Goal: Task Accomplishment & Management: Manage account settings

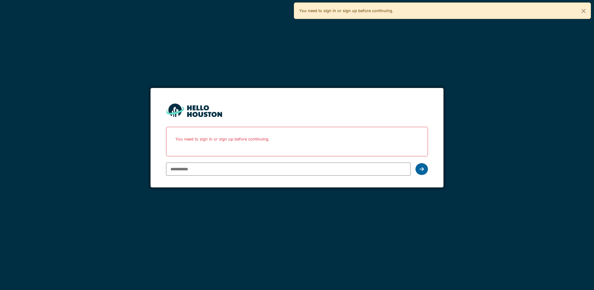
type input "**********"
click at [422, 169] on icon at bounding box center [422, 169] width 4 height 5
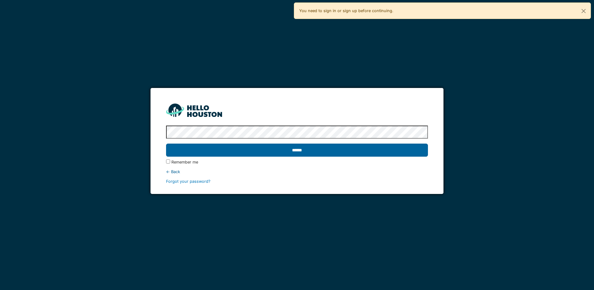
click at [375, 148] on input "******" at bounding box center [297, 150] width 262 height 13
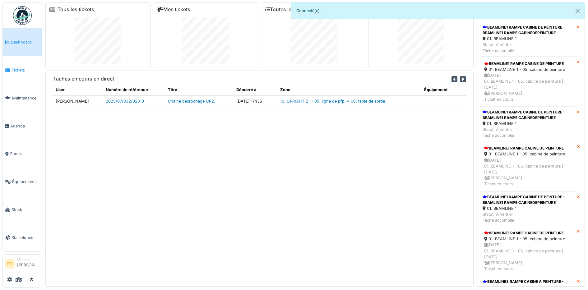
click at [23, 70] on span "Tickets" at bounding box center [26, 70] width 28 height 6
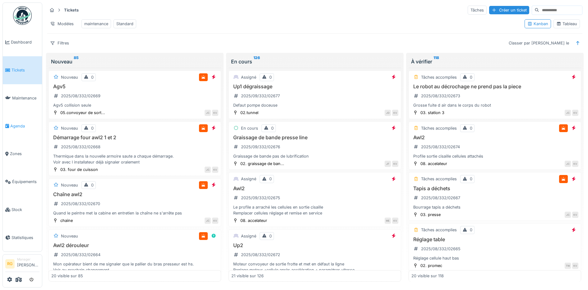
click at [15, 124] on span "Agenda" at bounding box center [24, 126] width 29 height 6
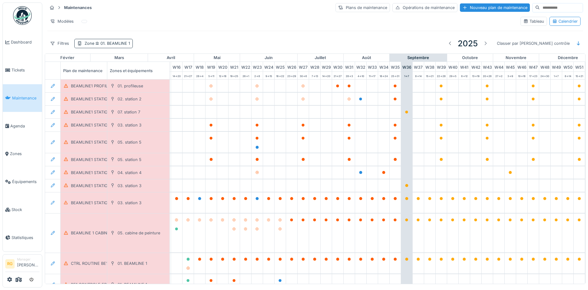
scroll to position [0, 211]
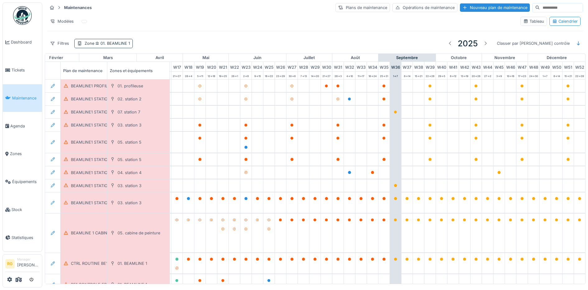
click at [121, 44] on span "01. BEAMLINE 1" at bounding box center [112, 43] width 36 height 5
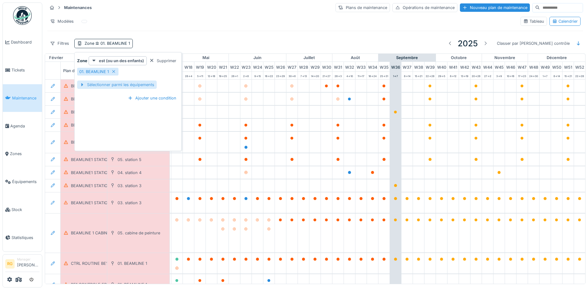
click at [119, 86] on div "Sélectionner parmi les équipements" at bounding box center [117, 85] width 80 height 8
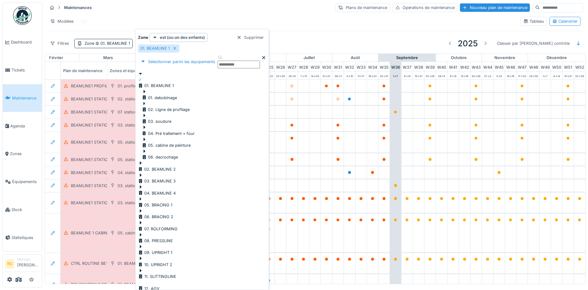
click at [147, 114] on icon at bounding box center [144, 116] width 5 height 4
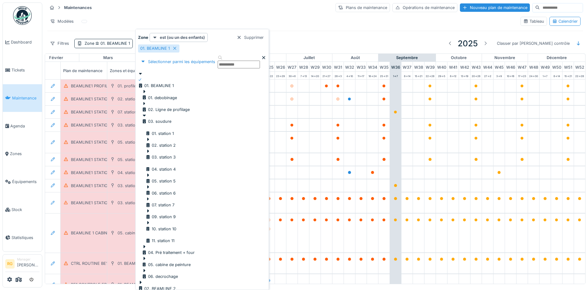
click at [155, 238] on div at bounding box center [160, 238] width 29 height 0
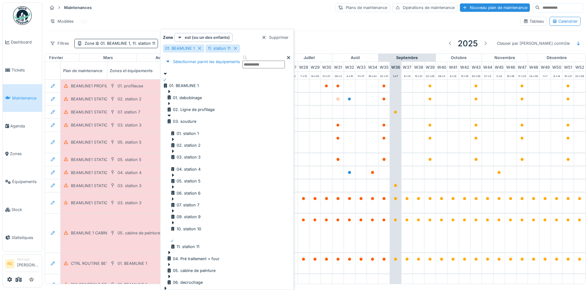
click at [152, 6] on div "Maintenances Plans de maintenance Opérations de maintenance Nouveau plan de mai…" at bounding box center [315, 7] width 536 height 10
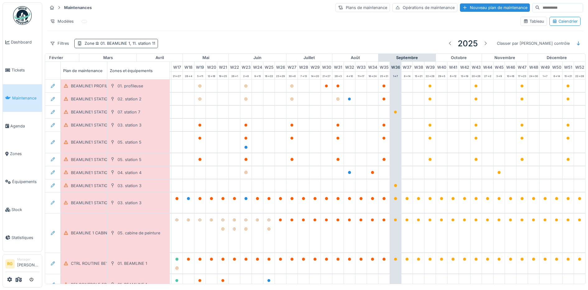
click at [119, 42] on span "01. BEAMLINE 1, 11. station 11" at bounding box center [124, 43] width 61 height 5
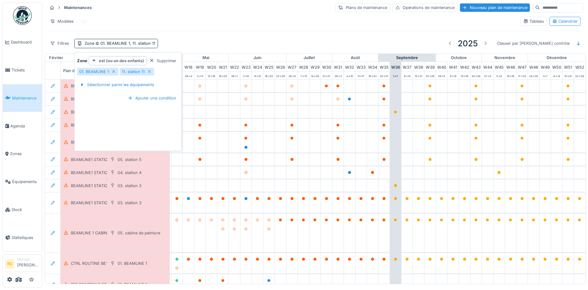
click at [120, 61] on strong "est (ou un des enfants)" at bounding box center [121, 61] width 45 height 6
click at [96, 74] on div "est" at bounding box center [112, 73] width 45 height 6
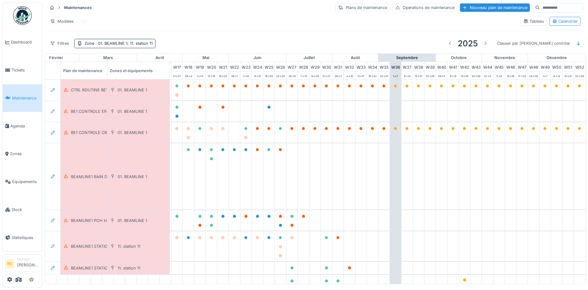
click at [230, 8] on div "Maintenances Plans de maintenance Opérations de maintenance Nouveau plan de mai…" at bounding box center [315, 7] width 536 height 10
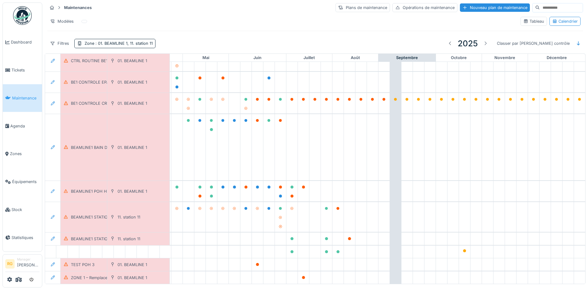
scroll to position [42, 211]
click at [96, 214] on div "BEAMLINE1 STATION11 POH HEBDOMADAIRE" at bounding box center [114, 217] width 86 height 6
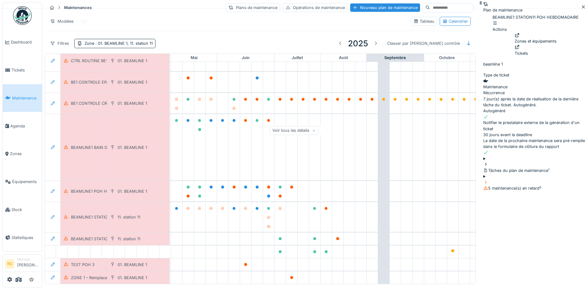
click at [485, 163] on icon at bounding box center [486, 164] width 2 height 3
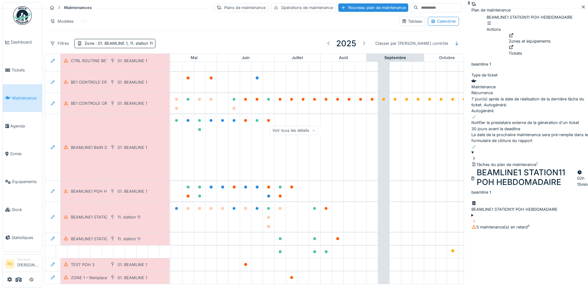
click at [472, 207] on div "BEAMLINE1 STATION11 POH HEBDOMADAIRE" at bounding box center [530, 210] width 117 height 6
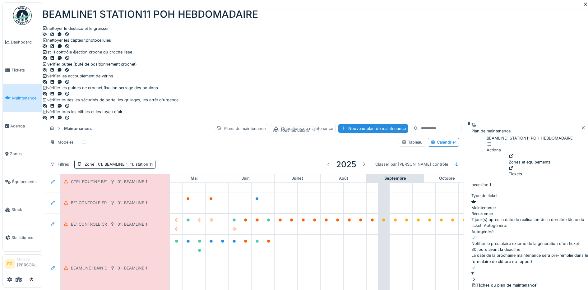
click at [583, 6] on icon at bounding box center [585, 4] width 5 height 4
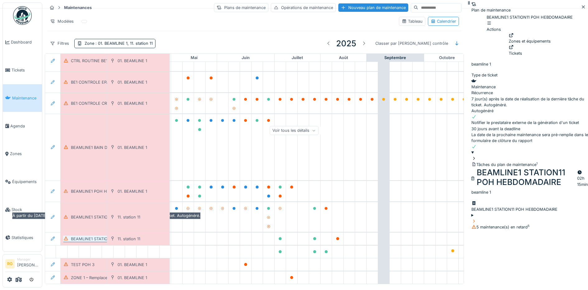
click at [85, 236] on div "BEAMLINE1 STATION11 POH BIHEBDOMADAIRE" at bounding box center [116, 239] width 90 height 6
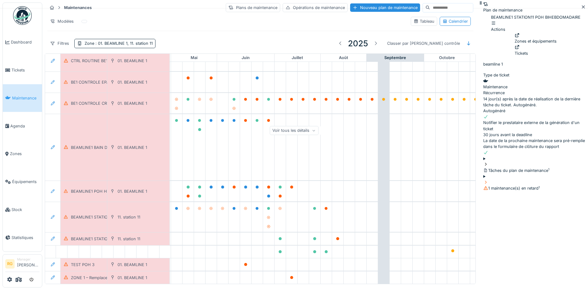
click at [483, 162] on div at bounding box center [535, 165] width 105 height 6
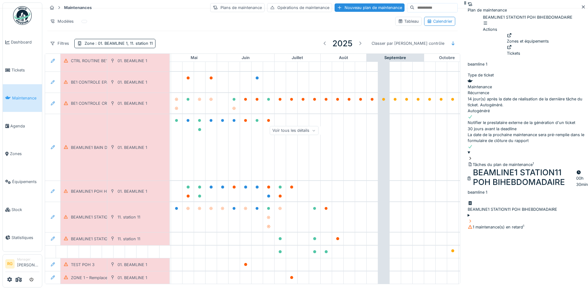
click at [468, 207] on div "BEAMLINE1 STATION11 POH BIHEBDOMADAIRE" at bounding box center [528, 210] width 120 height 6
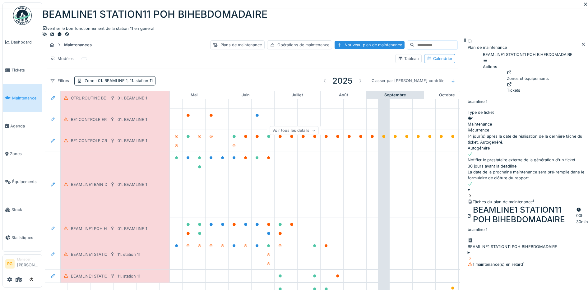
click at [583, 6] on icon at bounding box center [585, 4] width 5 height 4
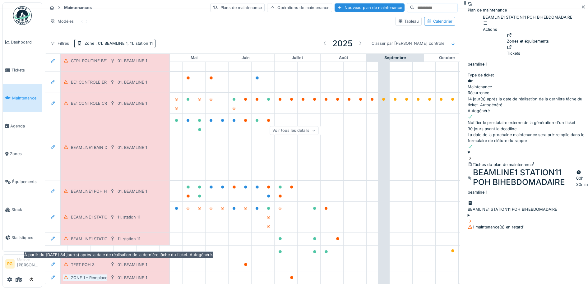
click at [91, 275] on div "ZONE 1 – Remplacement des Filtres des Armoires Électriques" at bounding box center [128, 278] width 115 height 6
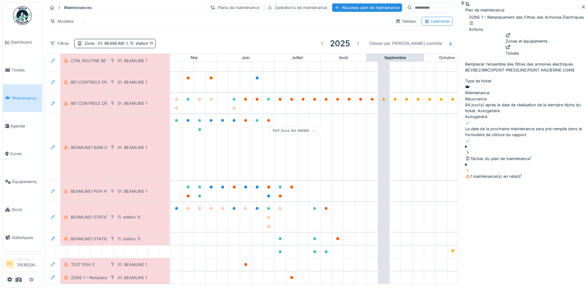
click at [465, 155] on icon at bounding box center [467, 153] width 5 height 4
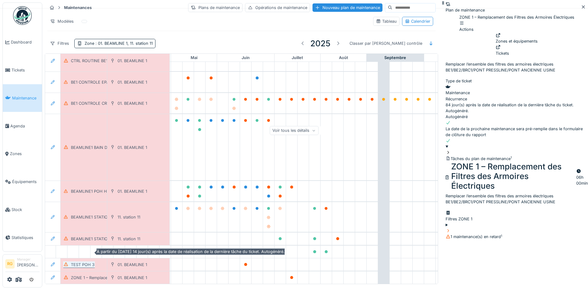
click at [83, 262] on div "TEST POH 3" at bounding box center [83, 265] width 24 height 6
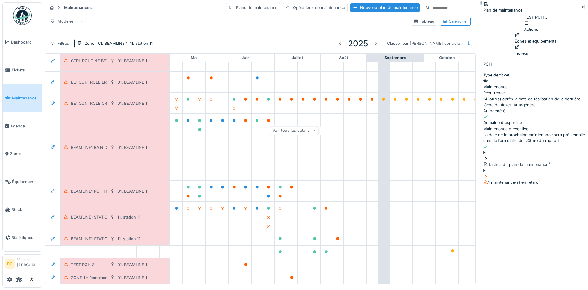
click at [483, 156] on icon at bounding box center [485, 158] width 5 height 4
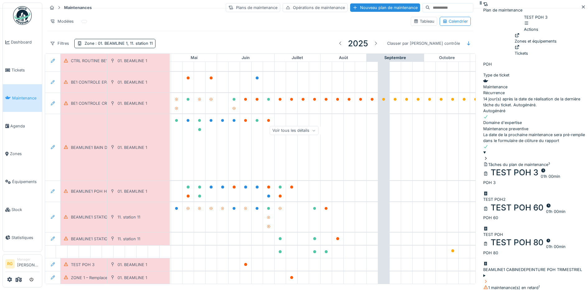
click at [483, 197] on div "TEST POH2" at bounding box center [535, 200] width 105 height 6
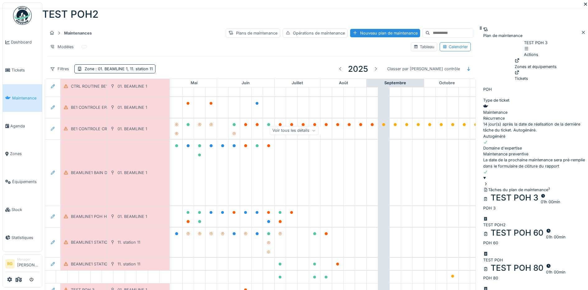
click at [584, 6] on icon at bounding box center [585, 3] width 3 height 3
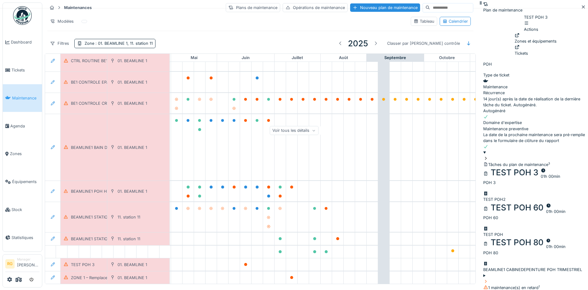
click at [483, 232] on div "TEST POH" at bounding box center [535, 235] width 105 height 6
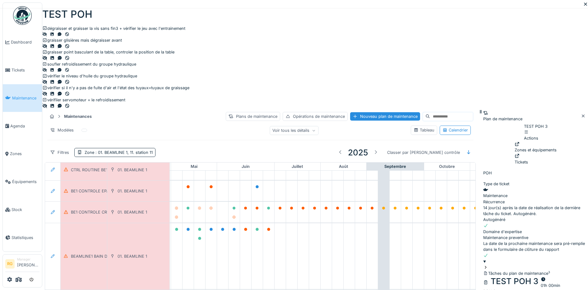
click at [583, 6] on icon at bounding box center [585, 4] width 5 height 4
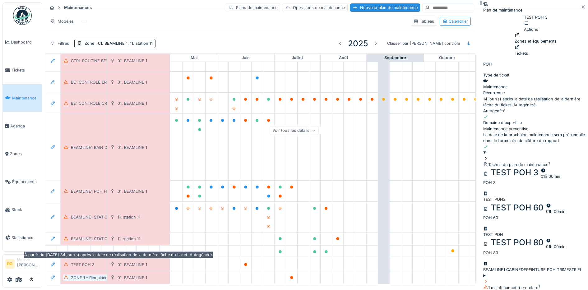
click at [81, 275] on div "ZONE 1 – Remplacement des Filtres des Armoires Électriques" at bounding box center [128, 278] width 115 height 6
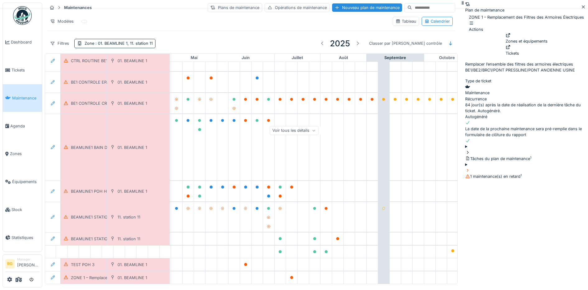
click at [465, 155] on icon at bounding box center [467, 153] width 5 height 4
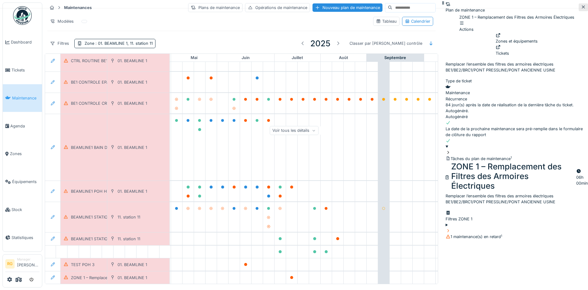
click at [582, 8] on icon at bounding box center [583, 7] width 3 height 3
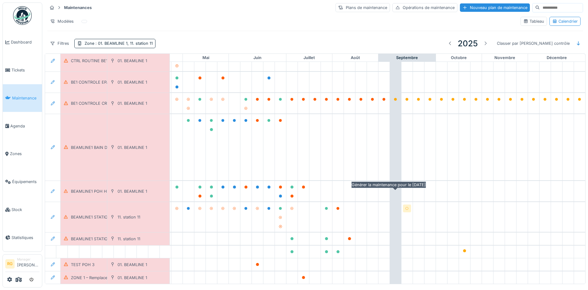
click at [405, 207] on icon at bounding box center [407, 208] width 4 height 3
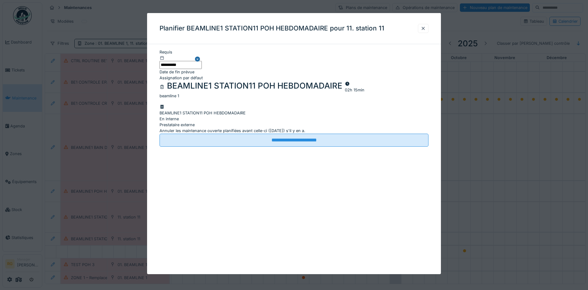
click at [229, 116] on div "En interne" at bounding box center [294, 119] width 269 height 6
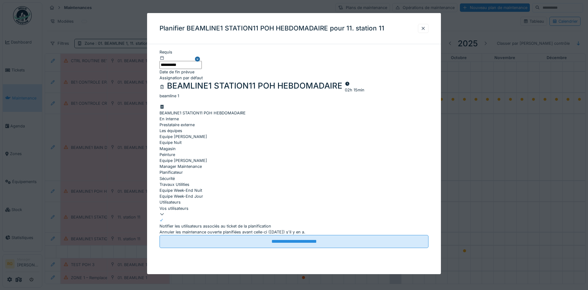
click at [209, 205] on div "Vos utilisateurs" at bounding box center [294, 208] width 269 height 6
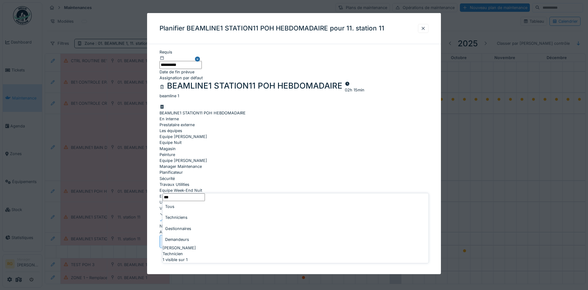
type input "***"
click at [183, 245] on span "[PERSON_NAME]" at bounding box center [179, 248] width 33 height 6
type input "****"
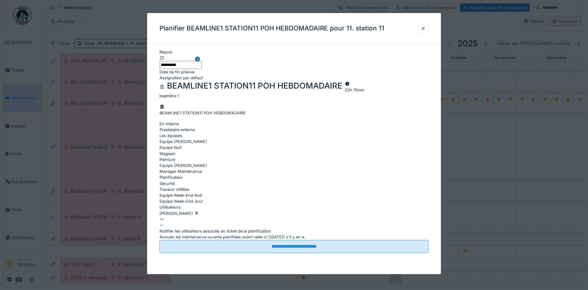
click at [151, 171] on div "**********" at bounding box center [294, 157] width 294 height 216
click at [178, 61] on input "**********" at bounding box center [181, 65] width 42 height 8
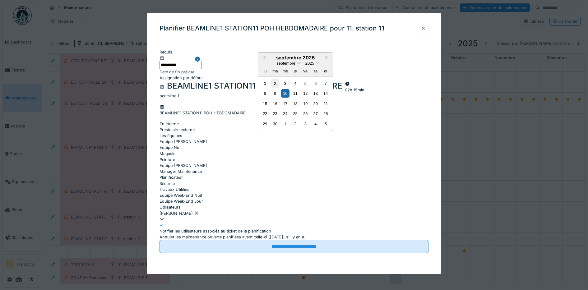
click at [274, 88] on div "2" at bounding box center [275, 83] width 8 height 8
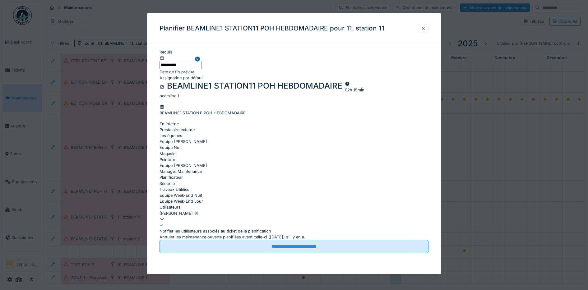
click at [357, 93] on p "beamline 1" at bounding box center [294, 96] width 269 height 6
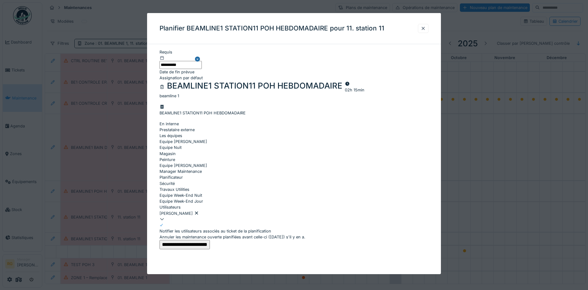
click at [210, 240] on input "**********" at bounding box center [185, 244] width 50 height 9
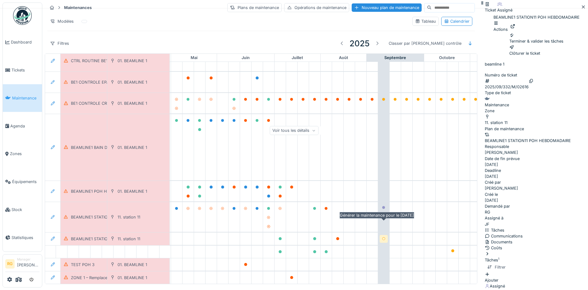
click at [384, 237] on icon at bounding box center [384, 238] width 4 height 3
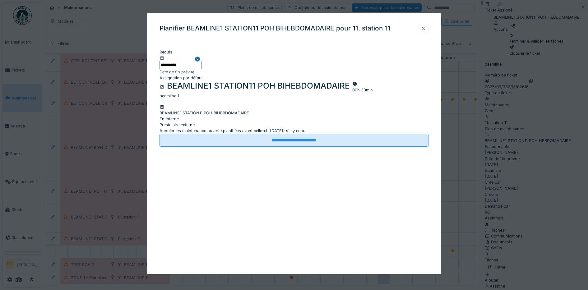
click at [213, 116] on div "En interne" at bounding box center [294, 119] width 269 height 6
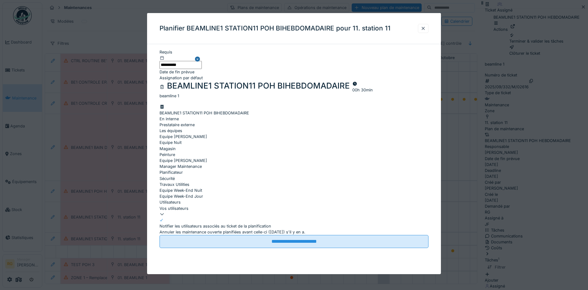
click at [197, 205] on div "Vos utilisateurs" at bounding box center [294, 208] width 269 height 6
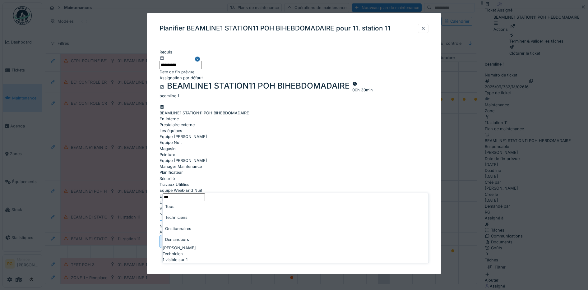
type input "***"
click at [192, 245] on span "[PERSON_NAME]" at bounding box center [179, 248] width 33 height 6
type input "****"
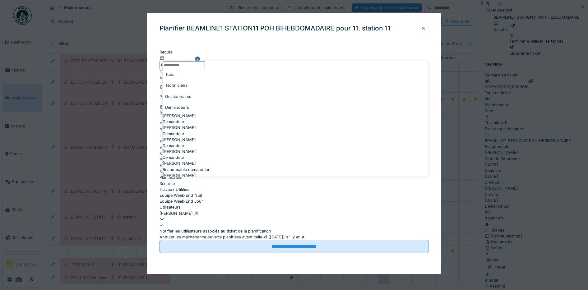
click at [202, 61] on input "**********" at bounding box center [181, 65] width 42 height 8
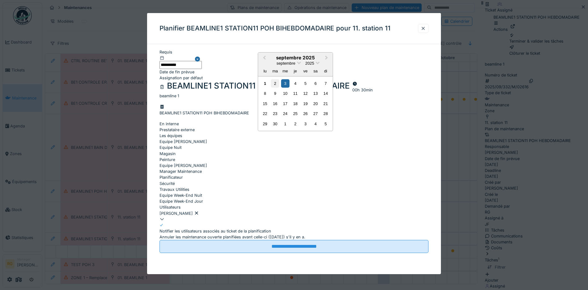
click at [274, 88] on div "2" at bounding box center [275, 83] width 8 height 8
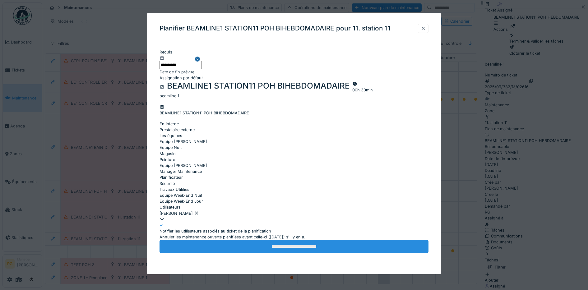
click at [302, 240] on input "**********" at bounding box center [294, 246] width 269 height 13
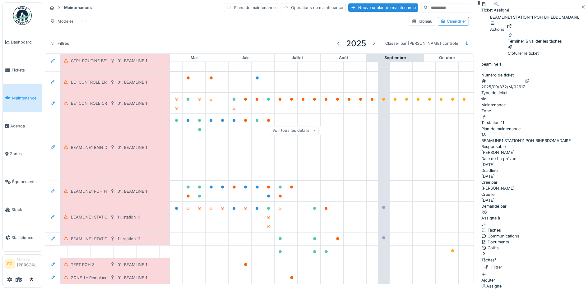
scroll to position [32, 0]
click at [319, 126] on div "Voir tous les détails" at bounding box center [294, 130] width 49 height 9
click at [503, 174] on div "Modifier" at bounding box center [513, 180] width 52 height 12
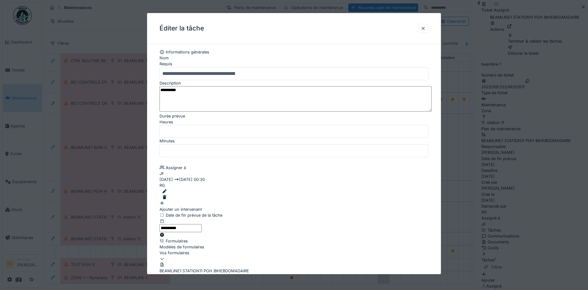
click at [190, 92] on textarea "**********" at bounding box center [296, 99] width 272 height 26
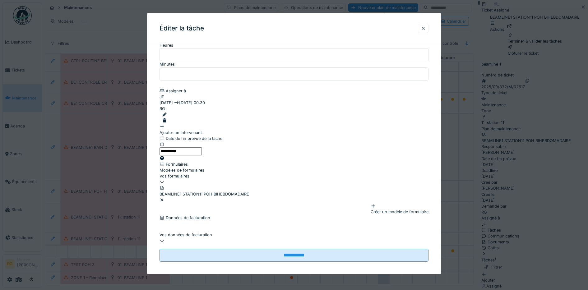
scroll to position [97, 0]
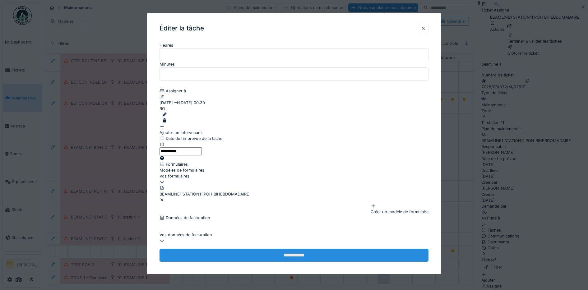
type textarea "**********"
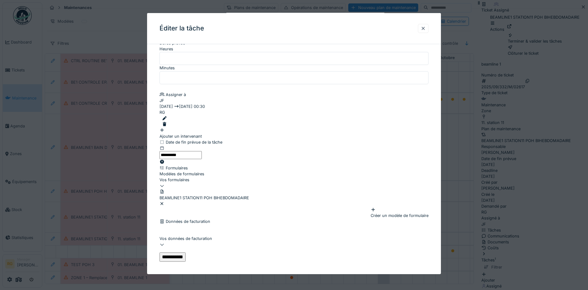
click at [186, 253] on input "**********" at bounding box center [173, 257] width 26 height 9
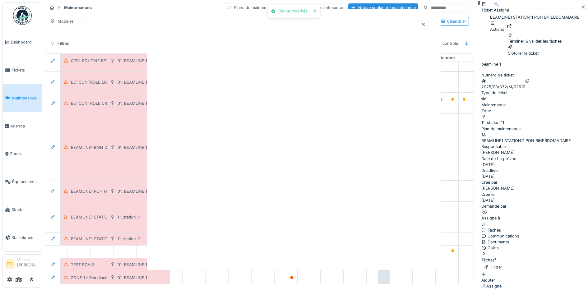
scroll to position [0, 0]
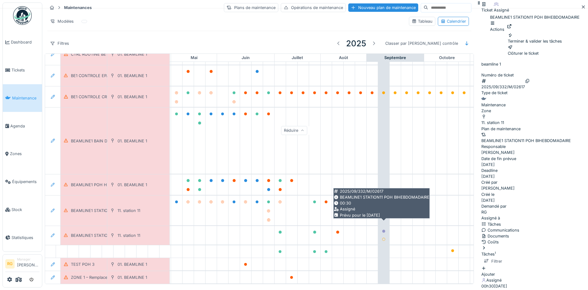
click at [385, 230] on icon at bounding box center [384, 231] width 4 height 3
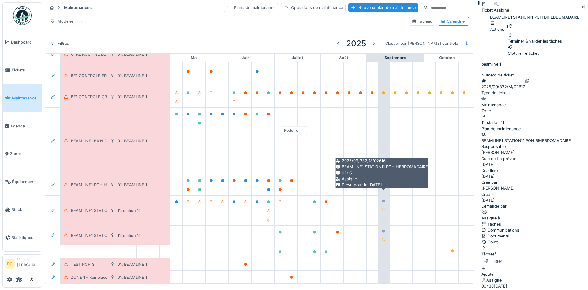
click at [383, 200] on icon at bounding box center [383, 201] width 3 height 3
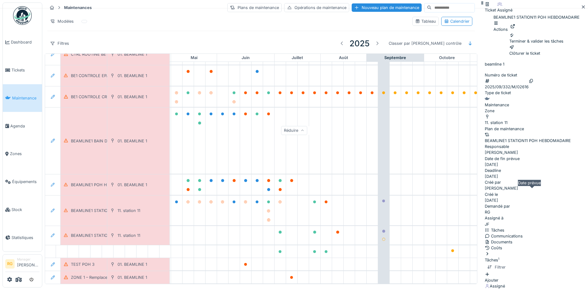
scroll to position [65, 0]
click at [500, 174] on div "Modifier" at bounding box center [513, 180] width 52 height 12
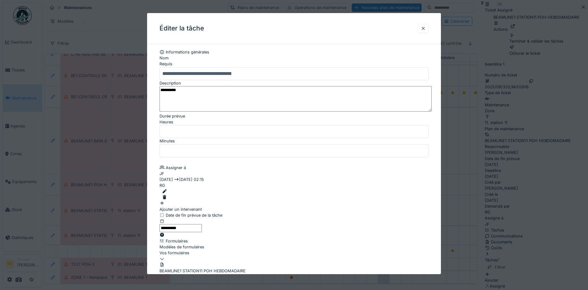
click at [191, 92] on textarea "**********" at bounding box center [296, 99] width 272 height 26
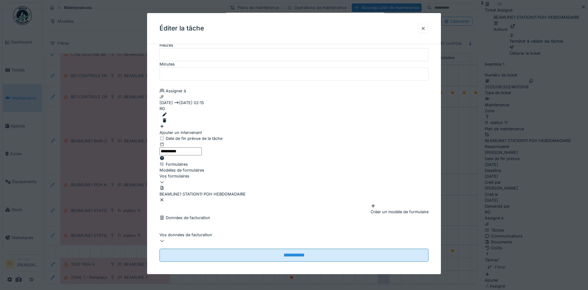
scroll to position [90, 0]
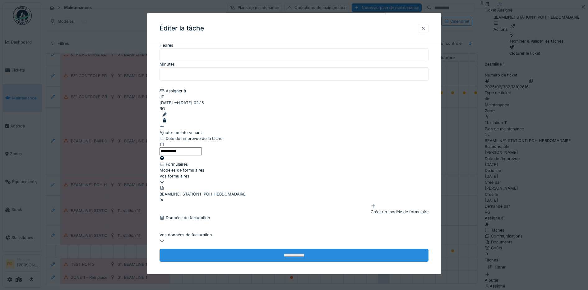
type textarea "**********"
click at [298, 252] on input "**********" at bounding box center [294, 255] width 269 height 13
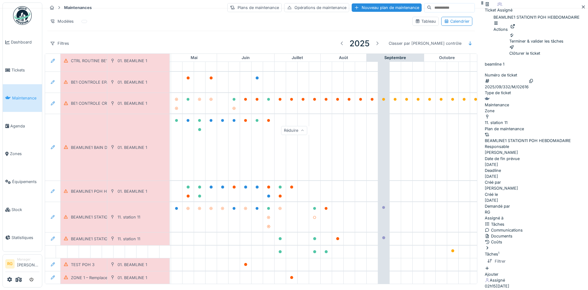
scroll to position [0, 211]
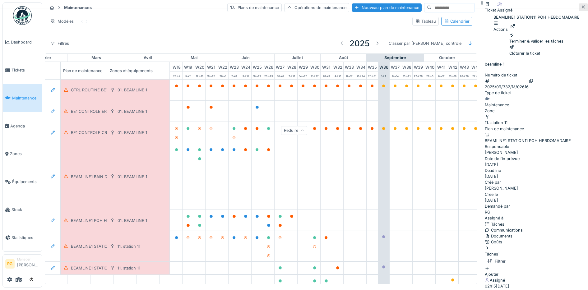
click at [581, 8] on div at bounding box center [583, 7] width 5 height 6
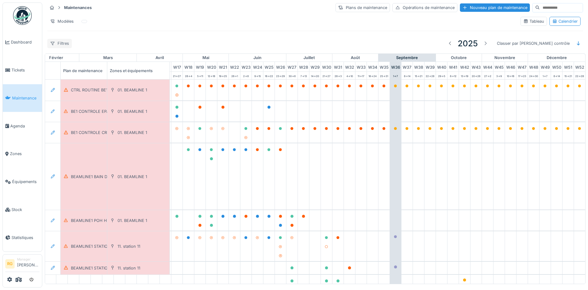
click at [60, 46] on div "Filtres" at bounding box center [59, 43] width 25 height 9
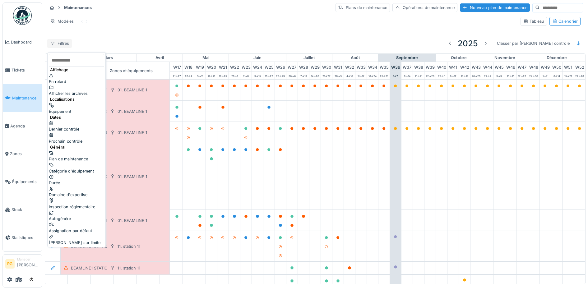
click at [60, 46] on div "Filtres" at bounding box center [59, 43] width 25 height 9
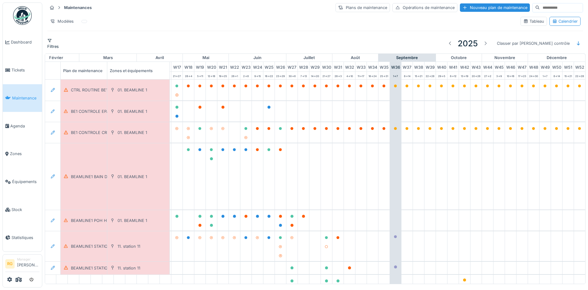
click at [106, 44] on div "Filtres 2025 Classer par Dernier contrôle" at bounding box center [315, 43] width 536 height 15
click at [66, 45] on div "Filtres" at bounding box center [59, 43] width 25 height 9
click at [104, 40] on div "Filtres 2025 Classer par Dernier contrôle" at bounding box center [315, 43] width 536 height 15
click at [21, 97] on span "Maintenance" at bounding box center [25, 98] width 27 height 6
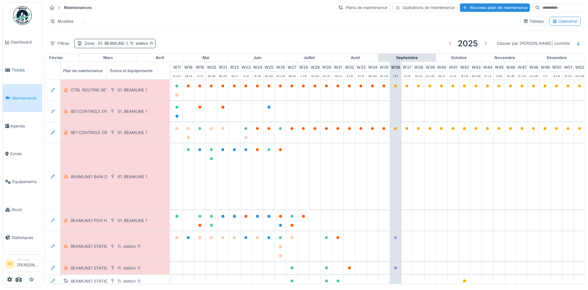
click at [114, 44] on span ": 01. BEAMLINE 1, 11. station 11" at bounding box center [123, 43] width 58 height 5
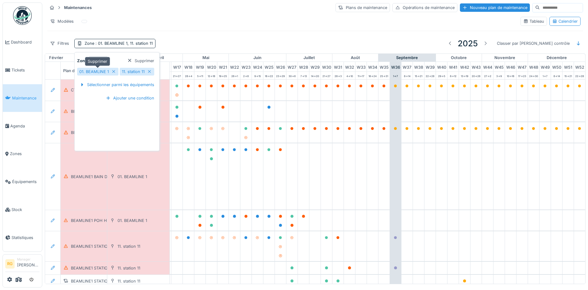
click at [103, 72] on div "01. BEAMLINE 1" at bounding box center [94, 72] width 30 height 6
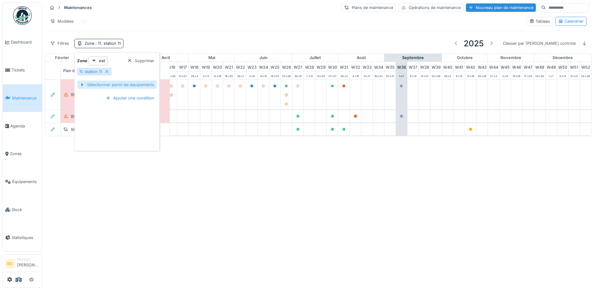
click at [100, 86] on div "Sélectionner parmi les équipements" at bounding box center [117, 85] width 80 height 8
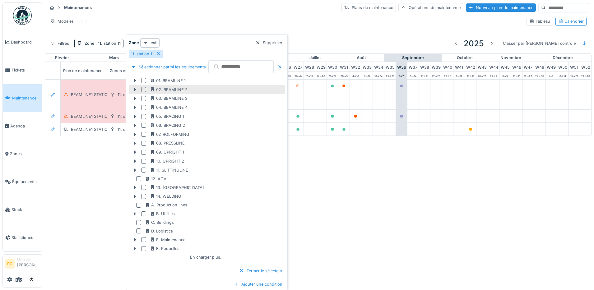
click at [144, 90] on div at bounding box center [143, 89] width 5 height 5
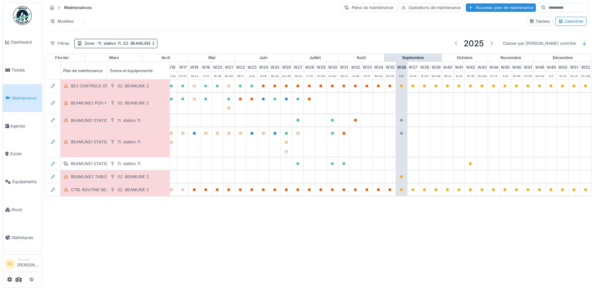
click at [142, 10] on div "Maintenances Plans de maintenance Opérations de maintenance Nouveau plan de mai…" at bounding box center [318, 7] width 542 height 10
click at [109, 45] on span ": 11. station 11, 02. BEAMLINE 2" at bounding box center [124, 43] width 60 height 5
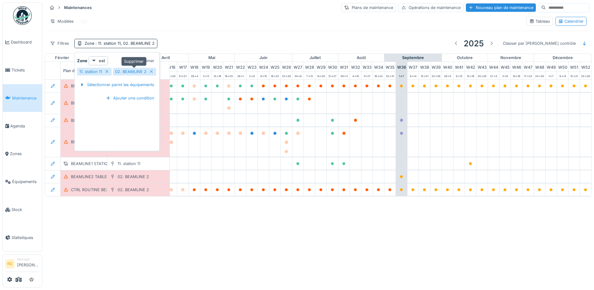
click at [151, 71] on icon at bounding box center [151, 72] width 5 height 4
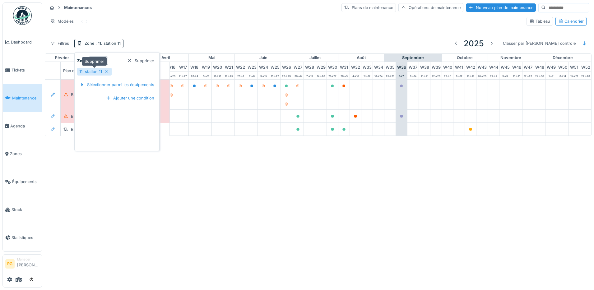
click at [107, 72] on icon at bounding box center [107, 72] width 5 height 4
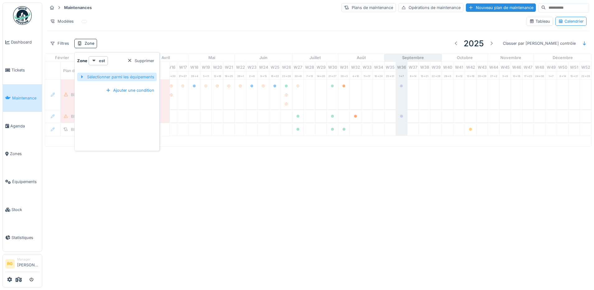
click at [105, 76] on div "Sélectionner parmi les équipements" at bounding box center [117, 77] width 80 height 8
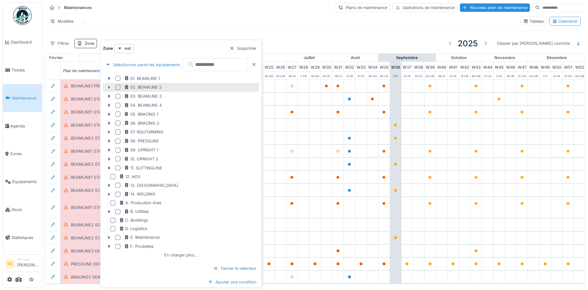
click at [109, 88] on icon at bounding box center [109, 87] width 2 height 3
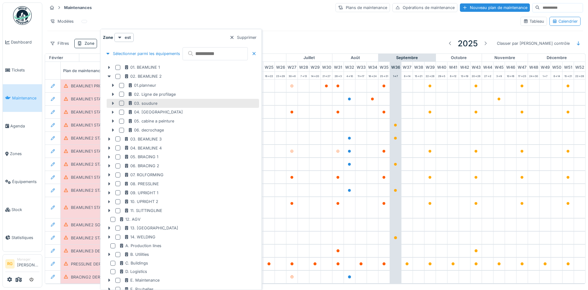
click at [112, 102] on icon at bounding box center [112, 103] width 5 height 4
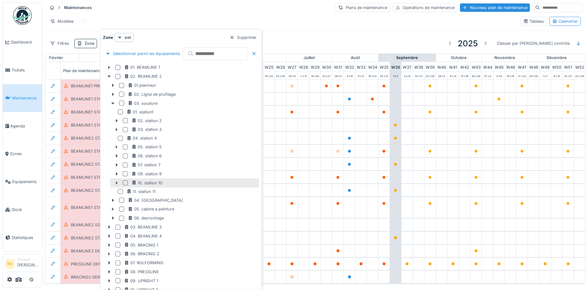
click at [120, 190] on div at bounding box center [120, 191] width 5 height 5
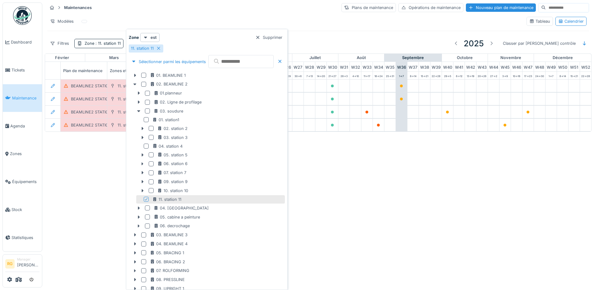
click at [181, 17] on div "Modèles" at bounding box center [284, 21] width 474 height 9
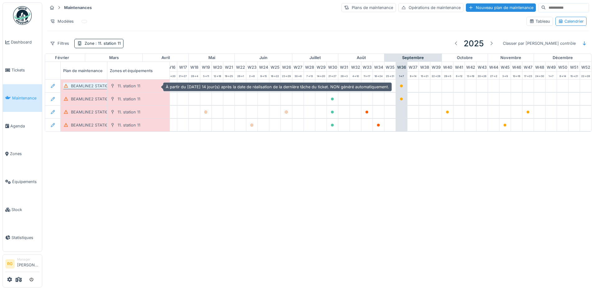
click at [96, 88] on div "BEAMLINE2 STATION11 POH BIHEBDOMADAIRE" at bounding box center [116, 86] width 91 height 6
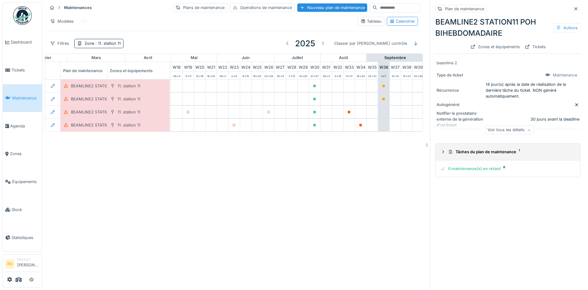
click at [441, 151] on icon at bounding box center [443, 152] width 5 height 4
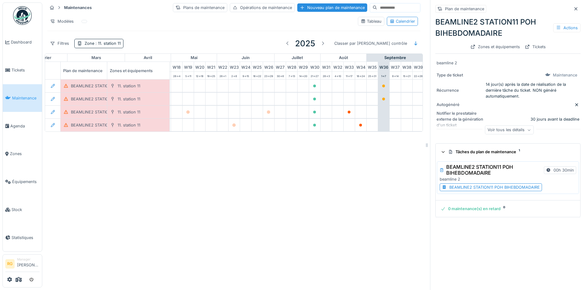
click at [458, 189] on div "BEAMLINE2 STATION11 POH BIHEBDOMADAIRE" at bounding box center [494, 187] width 91 height 6
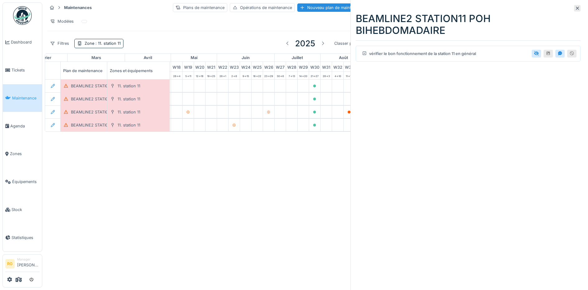
drag, startPoint x: 570, startPoint y: 9, endPoint x: 559, endPoint y: 10, distance: 11.0
click at [575, 9] on icon at bounding box center [577, 8] width 5 height 4
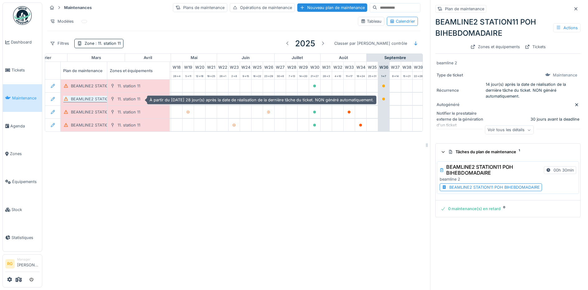
click at [89, 100] on div "BEAMLINE2 STATION11 POH MENSUEL" at bounding box center [108, 99] width 75 height 6
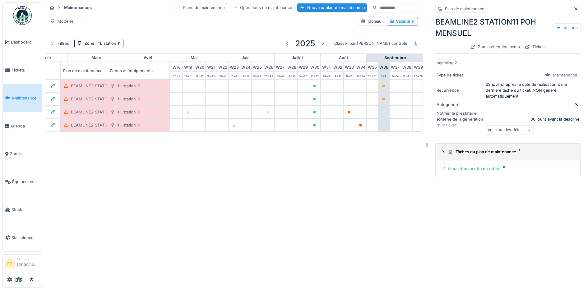
click at [441, 153] on icon at bounding box center [443, 152] width 5 height 4
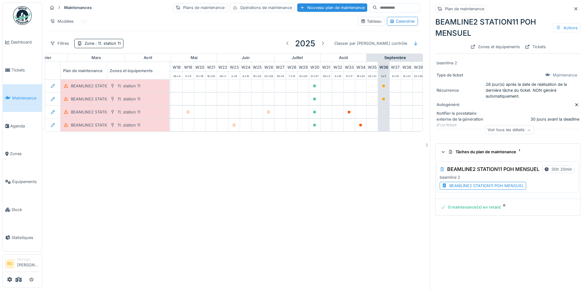
click at [471, 187] on div "BEAMLINE2 STATION11 POH MENSUEL" at bounding box center [486, 186] width 75 height 6
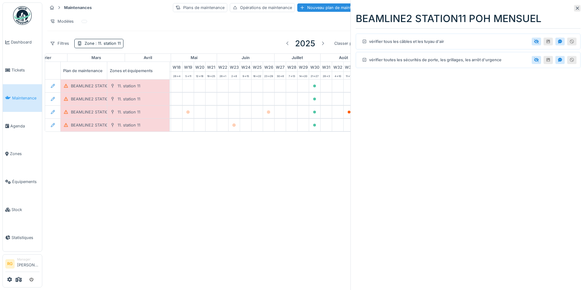
drag, startPoint x: 573, startPoint y: 7, endPoint x: 564, endPoint y: 8, distance: 8.7
click at [575, 8] on icon at bounding box center [577, 8] width 5 height 4
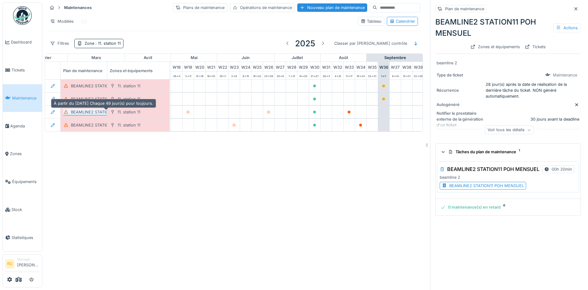
click at [84, 112] on div "BEAMLINE2 STATION11 POH BIMESTRIEL" at bounding box center [110, 112] width 78 height 6
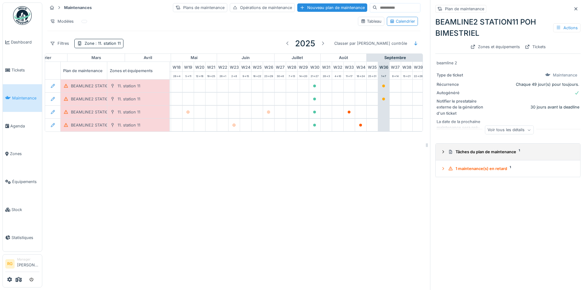
click at [441, 154] on icon at bounding box center [443, 152] width 5 height 4
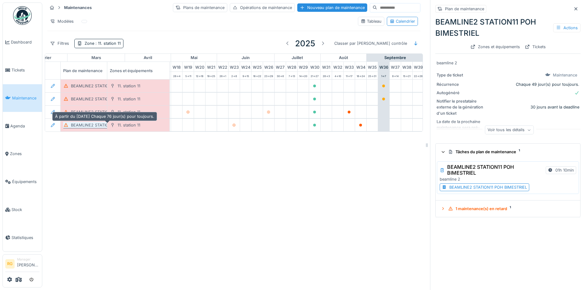
click at [97, 126] on div "BEAMLINE2 STATION11 POH TRIMESTRIEL" at bounding box center [111, 125] width 80 height 6
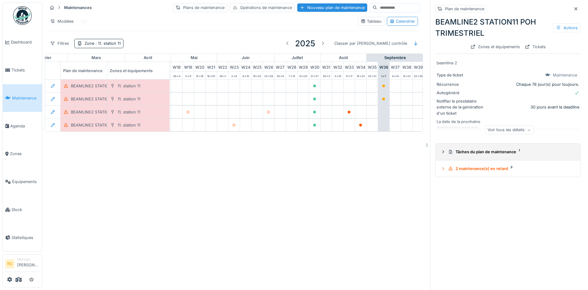
click at [441, 154] on icon at bounding box center [443, 152] width 5 height 4
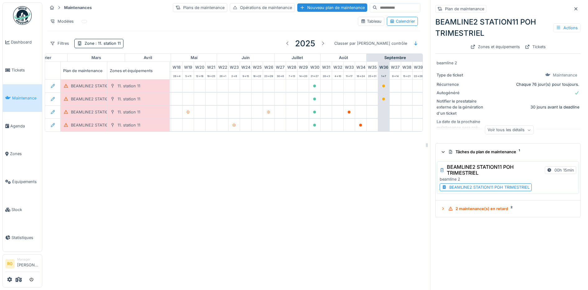
click at [465, 189] on div "BEAMLINE2 STATION11 POH TRIMESTRIEL" at bounding box center [489, 187] width 80 height 6
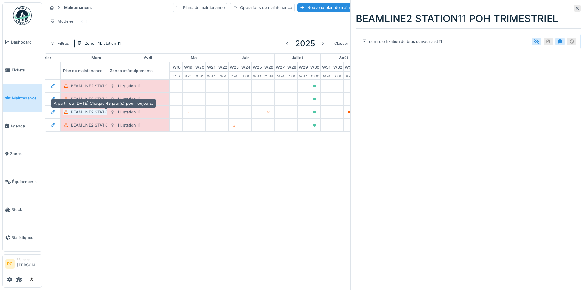
click at [87, 111] on div "BEAMLINE2 STATION11 POH BIMESTRIEL" at bounding box center [110, 112] width 78 height 6
click at [82, 113] on div "BEAMLINE2 STATION11 POH BIMESTRIEL" at bounding box center [110, 112] width 78 height 6
click at [575, 7] on icon at bounding box center [577, 8] width 5 height 4
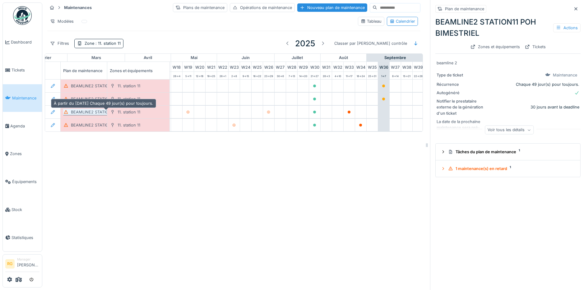
click at [89, 111] on div "BEAMLINE2 STATION11 POH BIMESTRIEL" at bounding box center [110, 112] width 78 height 6
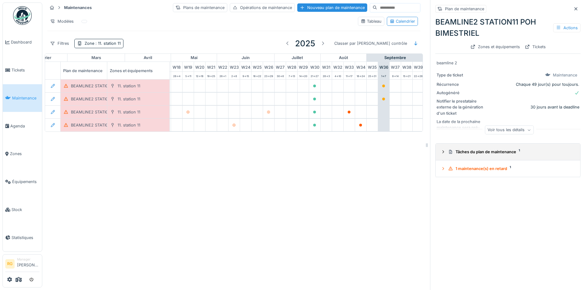
click at [443, 152] on icon at bounding box center [444, 152] width 2 height 3
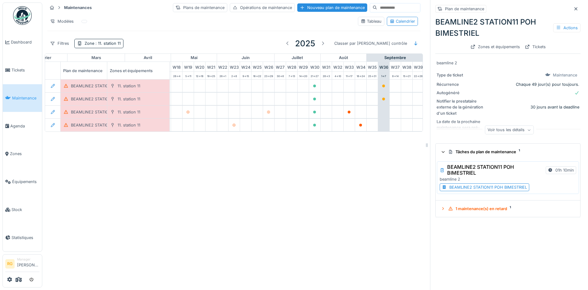
click at [473, 189] on div "BEAMLINE2 STATION11 POH BIMESTRIEL" at bounding box center [488, 187] width 78 height 6
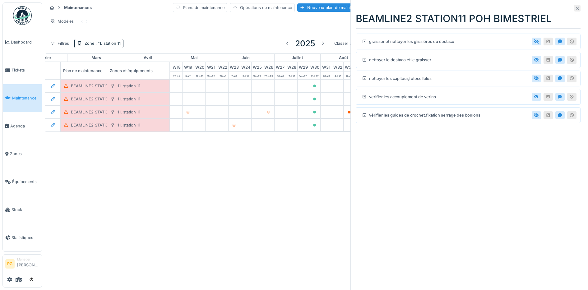
click at [575, 8] on icon at bounding box center [577, 8] width 5 height 4
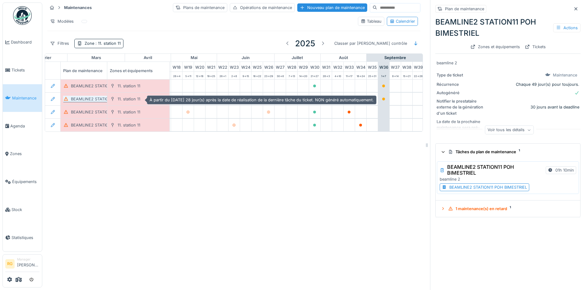
click at [94, 100] on div "BEAMLINE2 STATION11 POH MENSUEL" at bounding box center [108, 99] width 75 height 6
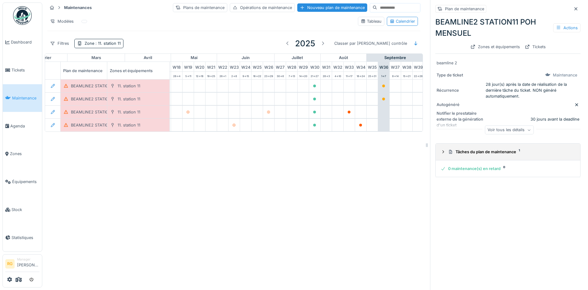
click at [443, 152] on icon at bounding box center [444, 152] width 2 height 3
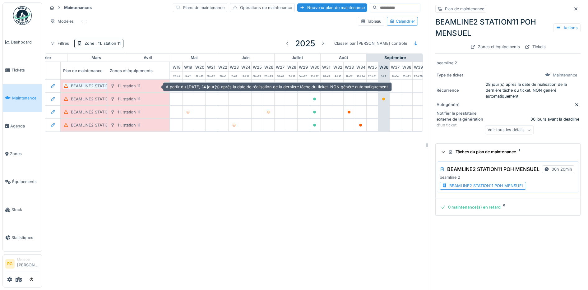
click at [100, 87] on div "BEAMLINE2 STATION11 POH BIHEBDOMADAIRE" at bounding box center [116, 86] width 91 height 6
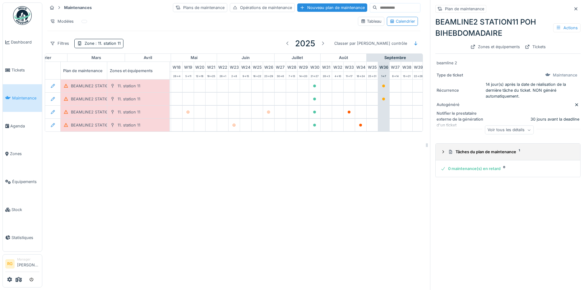
click at [441, 151] on icon at bounding box center [443, 152] width 5 height 4
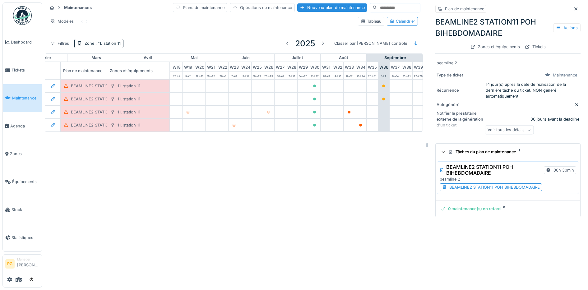
click at [463, 189] on div "BEAMLINE2 STATION11 POH BIHEBDOMADAIRE" at bounding box center [494, 187] width 91 height 6
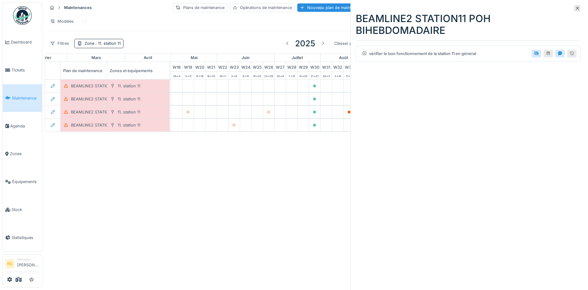
click at [576, 8] on icon at bounding box center [577, 8] width 3 height 3
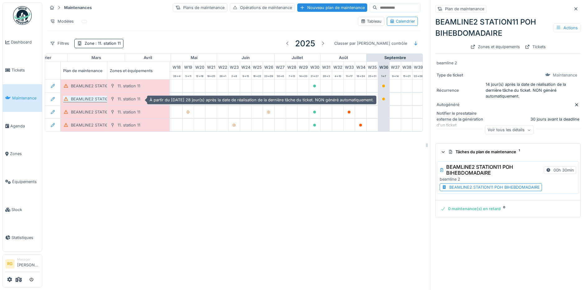
click at [85, 101] on div "BEAMLINE2 STATION11 POH MENSUEL" at bounding box center [108, 99] width 75 height 6
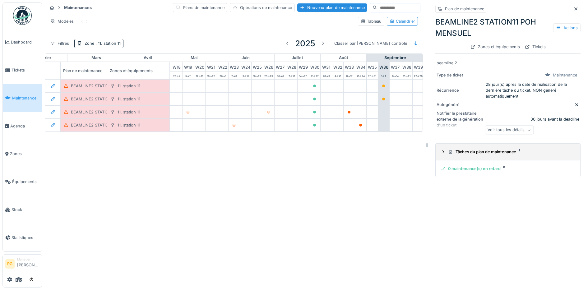
click at [441, 152] on div "Tâches du plan de maintenance 1" at bounding box center [508, 152] width 135 height 6
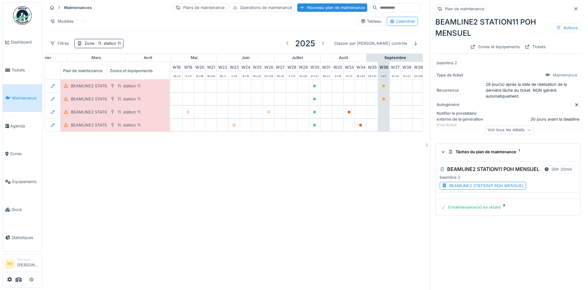
click at [475, 189] on div "BEAMLINE2 STATION11 POH MENSUEL" at bounding box center [486, 186] width 75 height 6
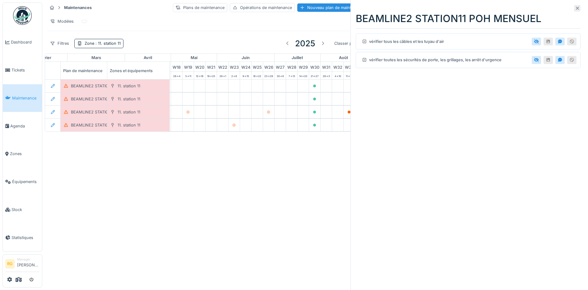
click at [575, 9] on icon at bounding box center [577, 8] width 5 height 4
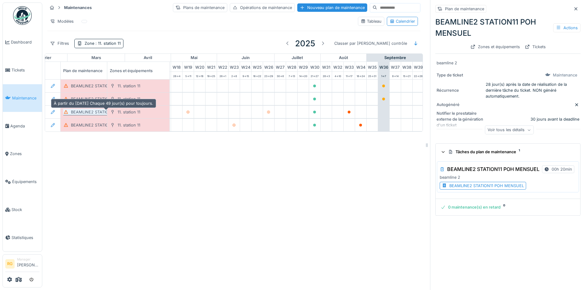
click at [87, 114] on div "BEAMLINE2 STATION11 POH BIMESTRIEL" at bounding box center [110, 112] width 78 height 6
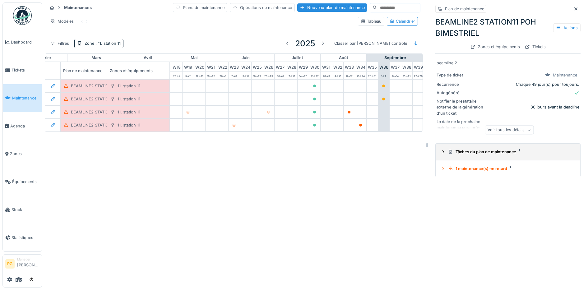
click at [441, 153] on div "Tâches du plan de maintenance 1" at bounding box center [508, 152] width 135 height 6
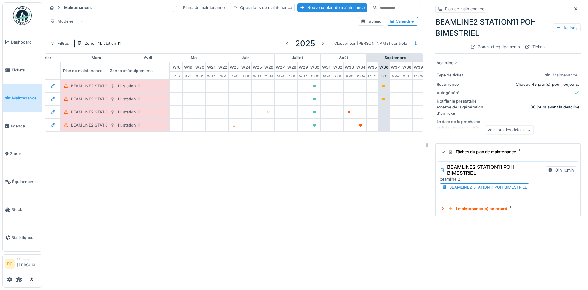
click at [474, 189] on div "BEAMLINE2 STATION11 POH BIMESTRIEL" at bounding box center [488, 187] width 78 height 6
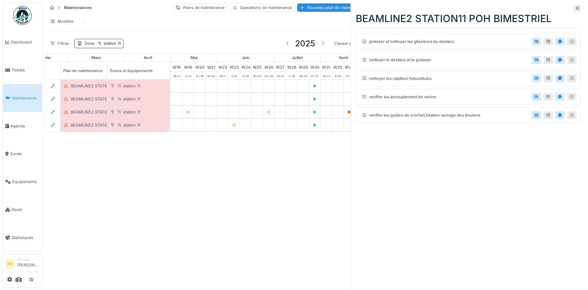
click at [576, 9] on icon at bounding box center [577, 8] width 3 height 3
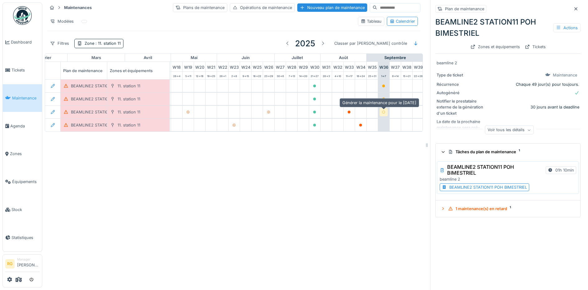
click at [384, 113] on icon at bounding box center [384, 112] width 4 height 3
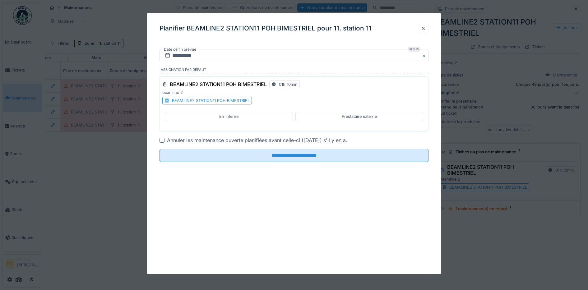
click at [217, 117] on div "En interne" at bounding box center [229, 116] width 128 height 9
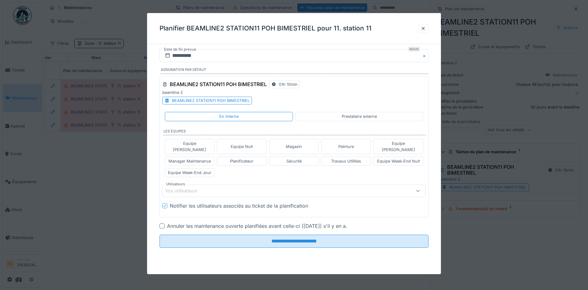
click at [193, 188] on div "Vos utilisateurs" at bounding box center [185, 191] width 41 height 7
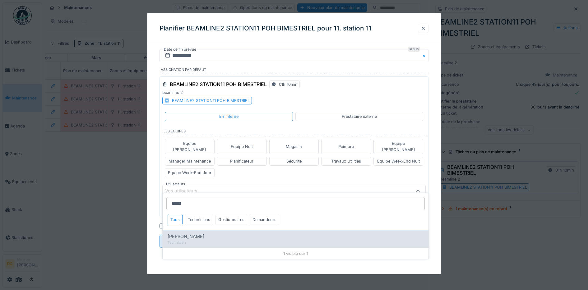
type input "*****"
click at [185, 236] on span "[PERSON_NAME]" at bounding box center [186, 236] width 37 height 7
type input "****"
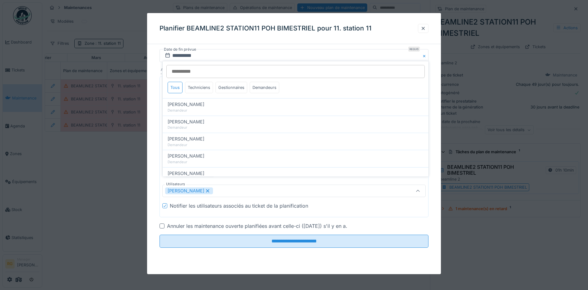
click at [155, 195] on div "**********" at bounding box center [294, 157] width 294 height 216
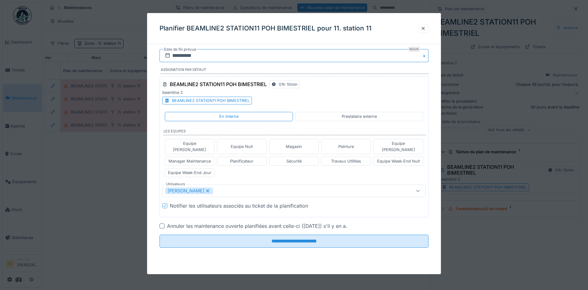
click at [184, 57] on input "**********" at bounding box center [294, 55] width 269 height 13
click at [276, 98] on div "2" at bounding box center [275, 96] width 8 height 8
click at [162, 224] on div at bounding box center [162, 226] width 5 height 5
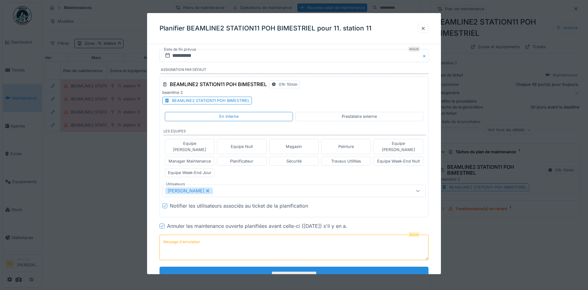
click at [299, 267] on input "**********" at bounding box center [294, 273] width 269 height 13
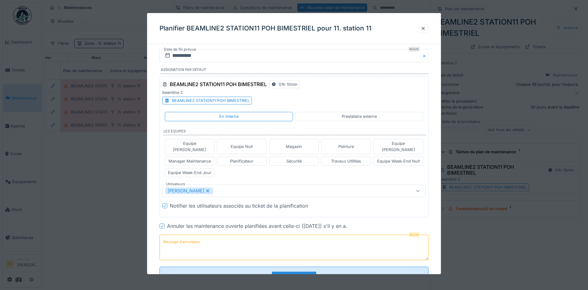
click at [163, 225] on icon at bounding box center [162, 226] width 4 height 3
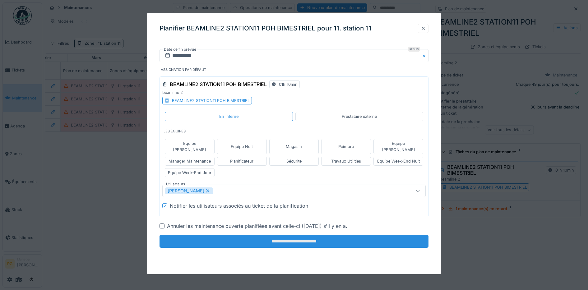
click at [307, 237] on input "**********" at bounding box center [294, 241] width 269 height 13
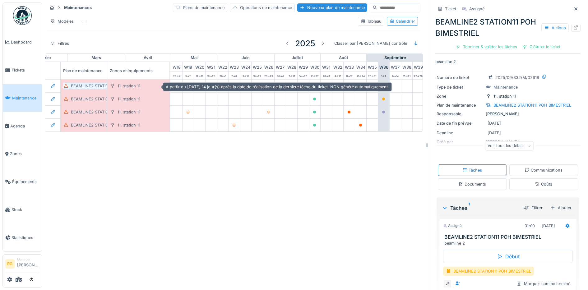
click at [90, 87] on div "BEAMLINE2 STATION11 POH BIHEBDOMADAIRE" at bounding box center [116, 86] width 91 height 6
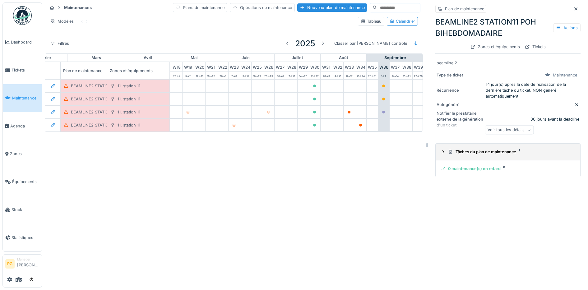
click at [441, 152] on icon at bounding box center [443, 152] width 5 height 4
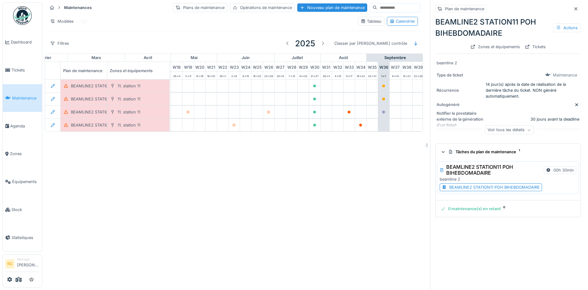
click at [459, 186] on div "BEAMLINE2 STATION11 POH BIHEBDOMADAIRE" at bounding box center [494, 187] width 91 height 6
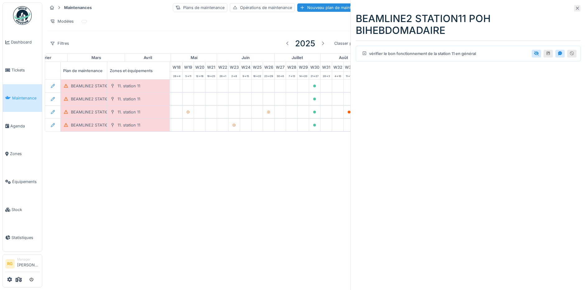
click at [575, 7] on icon at bounding box center [577, 8] width 5 height 4
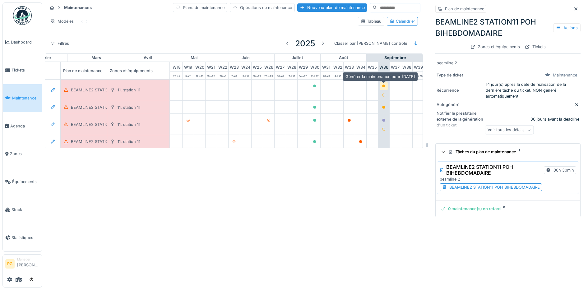
click at [384, 86] on icon at bounding box center [383, 86] width 3 height 3
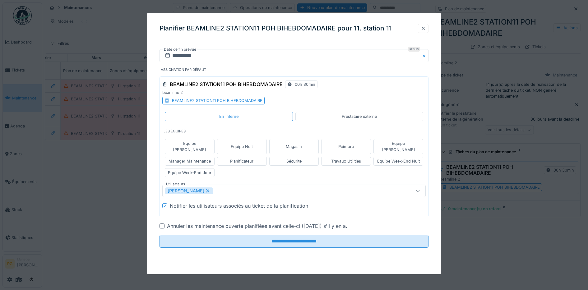
click at [211, 189] on icon at bounding box center [208, 191] width 6 height 4
click at [204, 188] on div "Vos utilisateurs" at bounding box center [185, 191] width 41 height 7
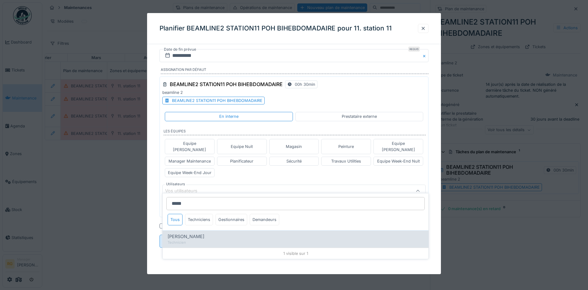
type input "*****"
click at [185, 240] on span "[PERSON_NAME]" at bounding box center [186, 236] width 37 height 7
type input "****"
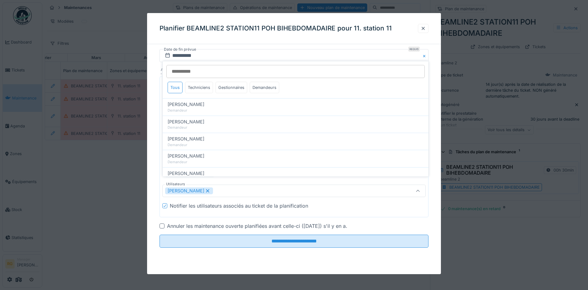
click at [155, 157] on div "**********" at bounding box center [294, 157] width 294 height 216
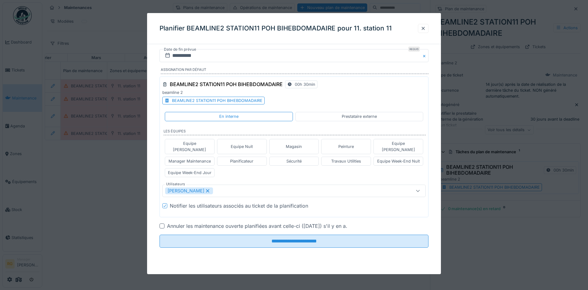
click at [183, 52] on label "Date de fin prévue" at bounding box center [180, 49] width 34 height 7
click at [182, 54] on input "**********" at bounding box center [294, 55] width 269 height 13
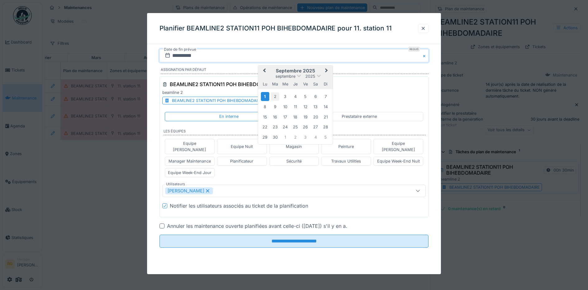
click at [277, 95] on div "2" at bounding box center [275, 96] width 8 height 8
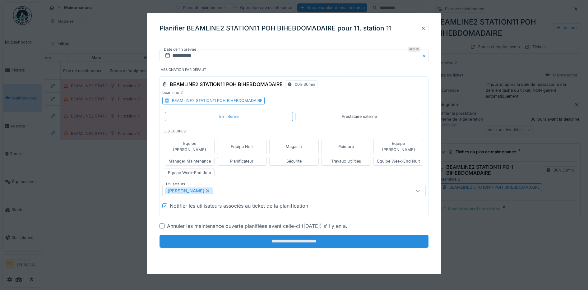
click at [288, 240] on input "**********" at bounding box center [294, 241] width 269 height 13
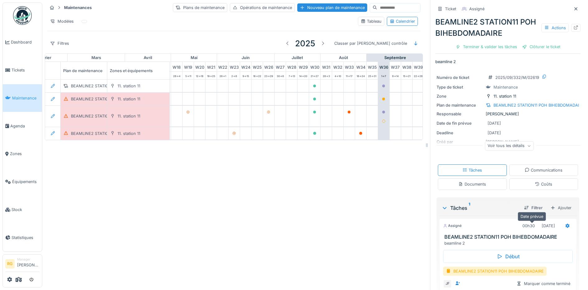
scroll to position [6, 0]
click at [566, 224] on icon at bounding box center [568, 226] width 4 height 4
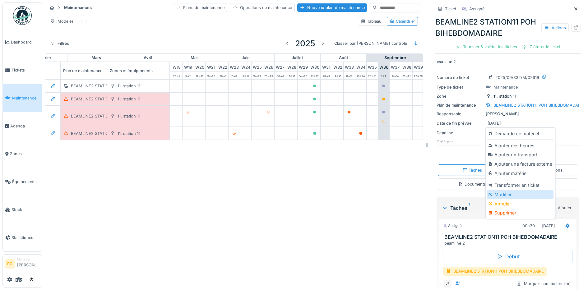
click at [502, 190] on div "Modifier" at bounding box center [520, 194] width 66 height 9
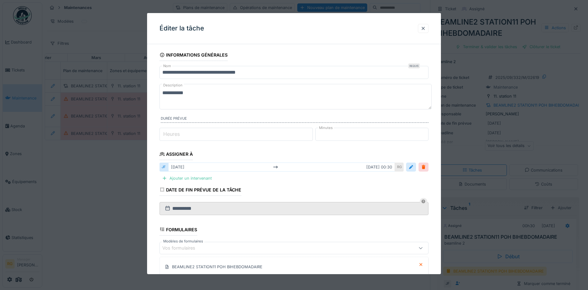
click at [195, 92] on textarea "**********" at bounding box center [296, 97] width 272 height 26
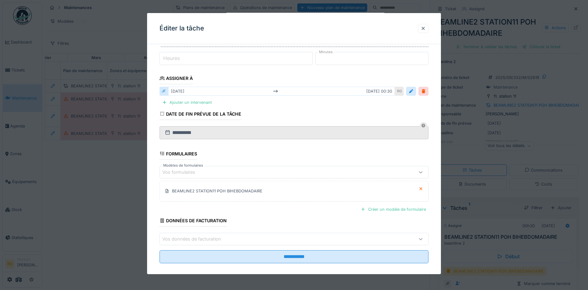
scroll to position [90, 0]
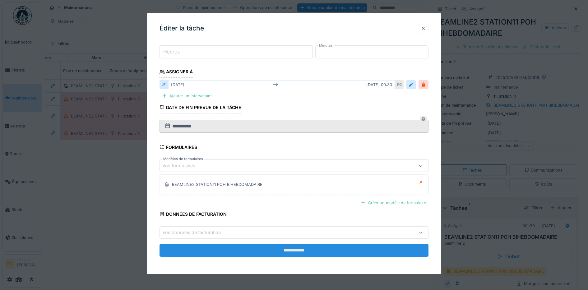
type textarea "**********"
click at [294, 251] on input "**********" at bounding box center [294, 250] width 269 height 13
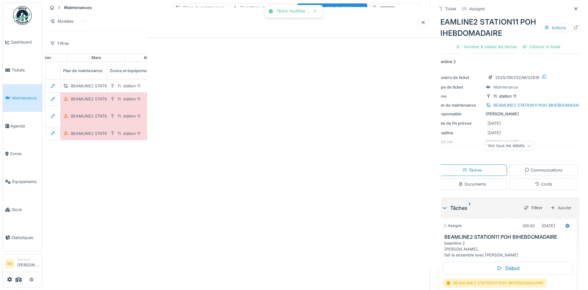
scroll to position [0, 0]
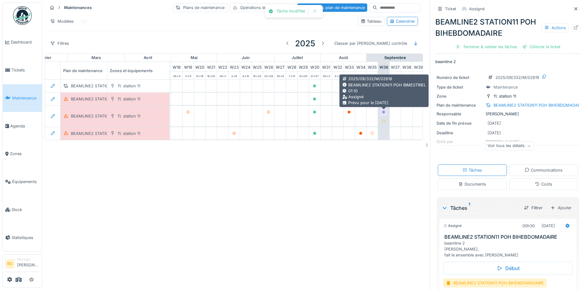
click at [384, 111] on icon at bounding box center [383, 112] width 3 height 3
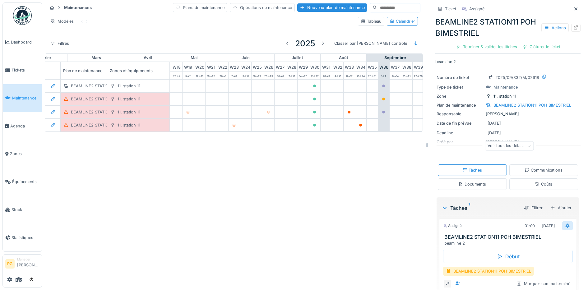
click at [566, 224] on icon at bounding box center [568, 226] width 4 height 4
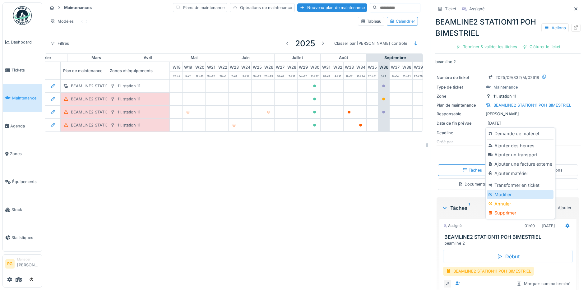
click at [504, 190] on div "Modifier" at bounding box center [520, 194] width 66 height 9
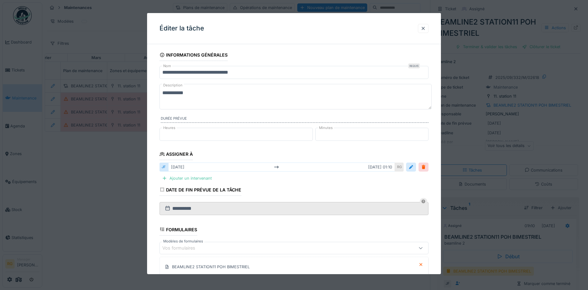
click at [192, 95] on textarea "**********" at bounding box center [296, 97] width 272 height 26
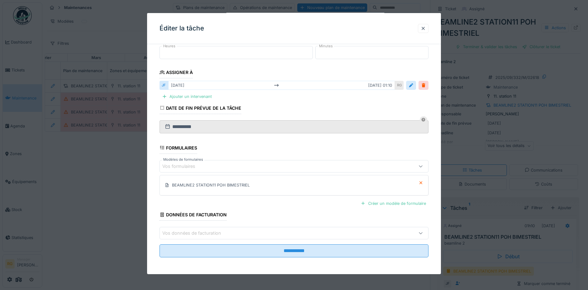
scroll to position [82, 0]
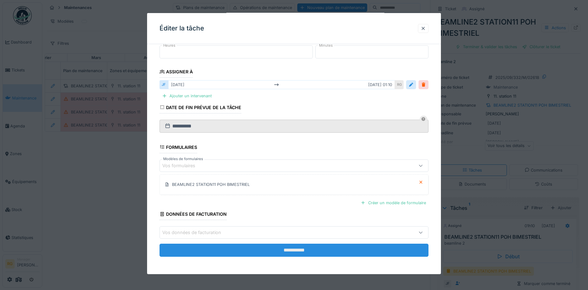
type textarea "**********"
click at [267, 253] on input "**********" at bounding box center [294, 250] width 269 height 13
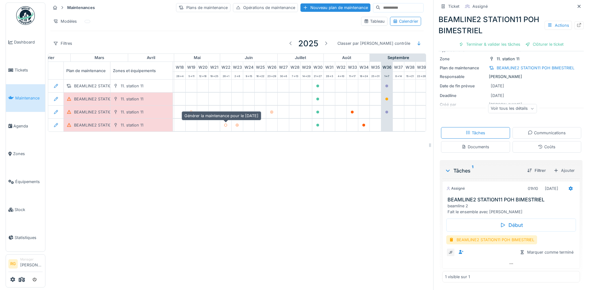
scroll to position [0, 0]
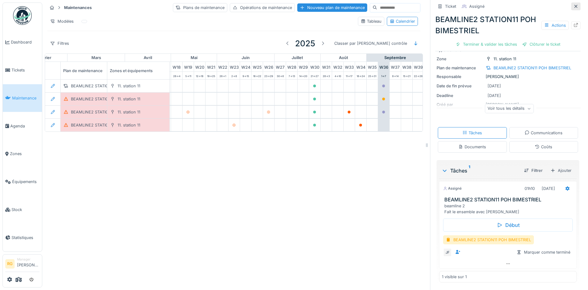
click at [574, 4] on icon at bounding box center [576, 6] width 5 height 4
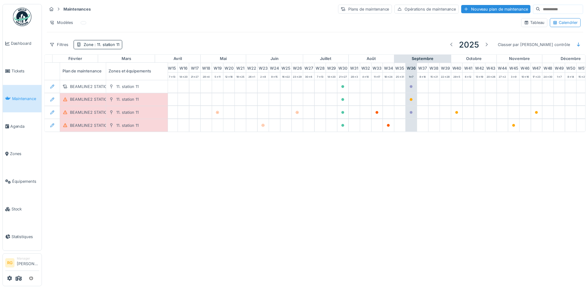
scroll to position [0, 211]
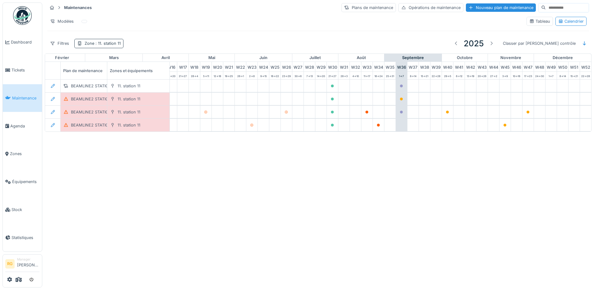
click at [100, 46] on span ": 11. station 11" at bounding box center [107, 43] width 26 height 5
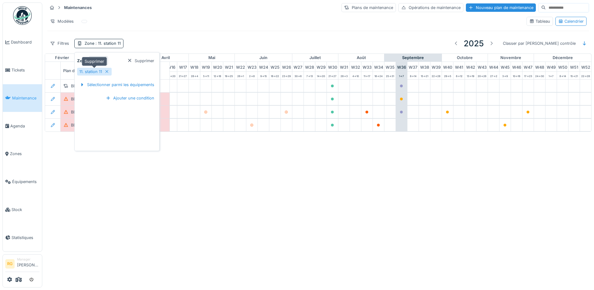
click at [107, 73] on icon at bounding box center [107, 72] width 5 height 4
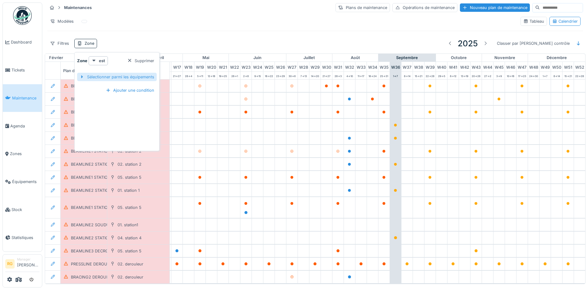
click at [107, 78] on div "Sélectionner parmi les équipements" at bounding box center [117, 77] width 80 height 8
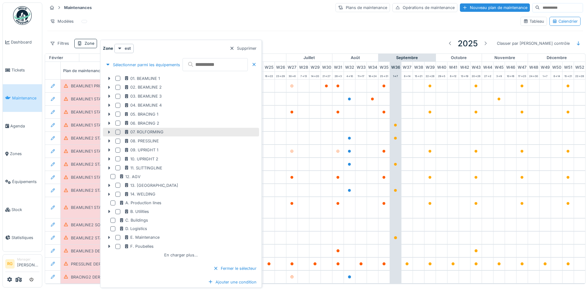
scroll to position [2, 0]
click at [108, 236] on icon at bounding box center [109, 238] width 5 height 4
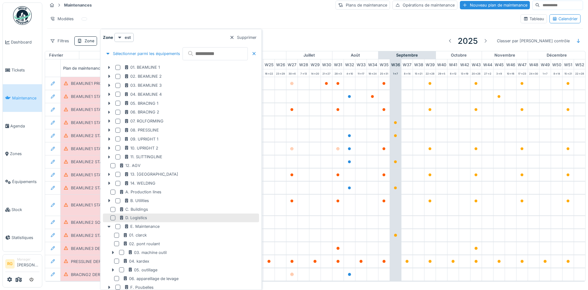
scroll to position [39, 0]
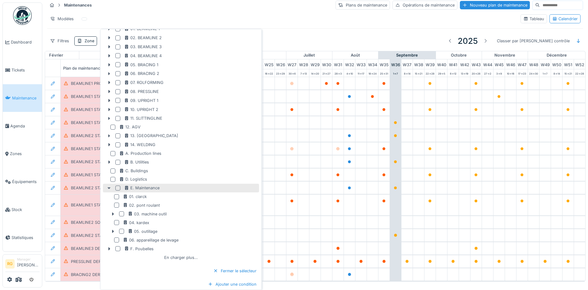
click at [111, 187] on icon at bounding box center [109, 188] width 5 height 4
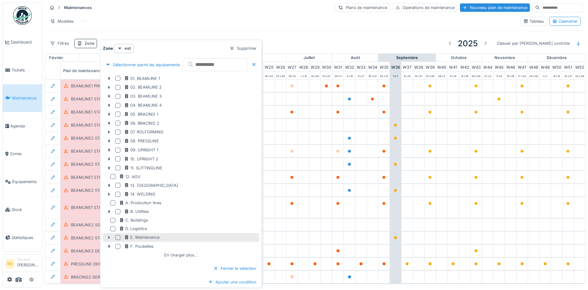
scroll to position [0, 0]
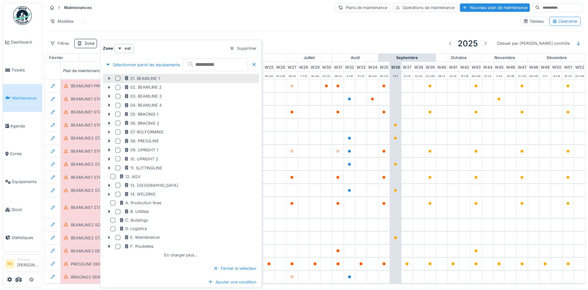
click at [109, 77] on icon at bounding box center [109, 79] width 5 height 4
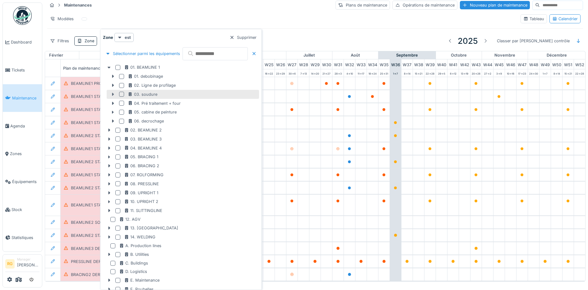
click at [112, 95] on icon at bounding box center [113, 94] width 2 height 3
click at [114, 95] on icon at bounding box center [112, 94] width 5 height 4
click at [153, 10] on div "Maintenances Plans de maintenance Opérations de maintenance Nouveau plan de mai…" at bounding box center [315, 24] width 541 height 53
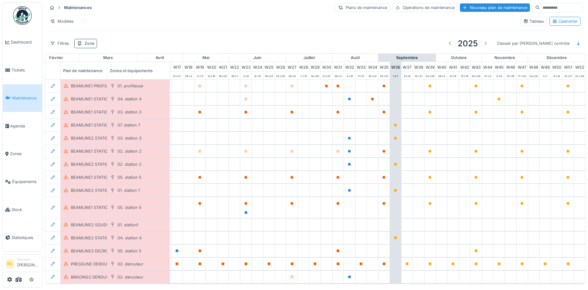
click at [89, 46] on div "Zone" at bounding box center [90, 43] width 10 height 6
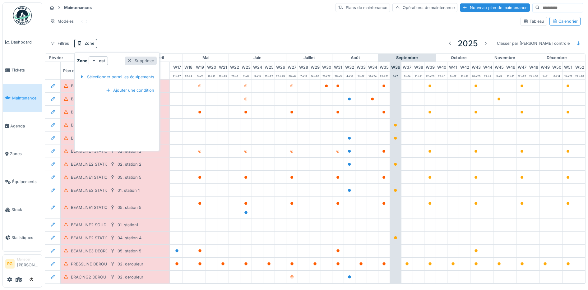
click at [130, 61] on div at bounding box center [129, 61] width 5 height 6
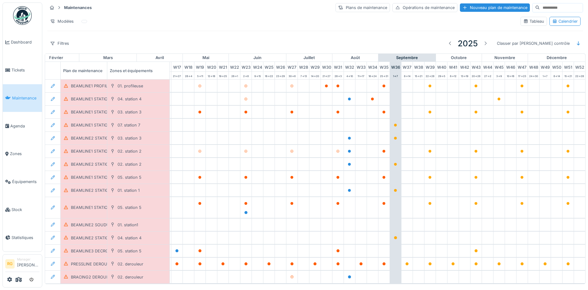
click at [540, 8] on input at bounding box center [561, 7] width 43 height 9
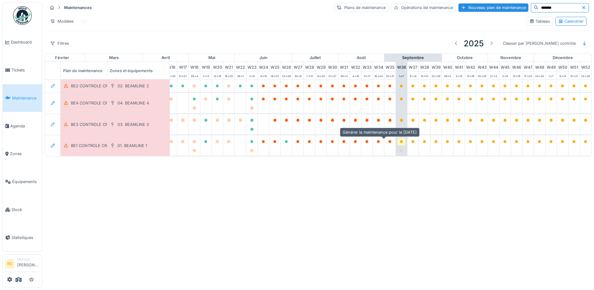
type input "*******"
click at [400, 143] on icon at bounding box center [401, 141] width 3 height 3
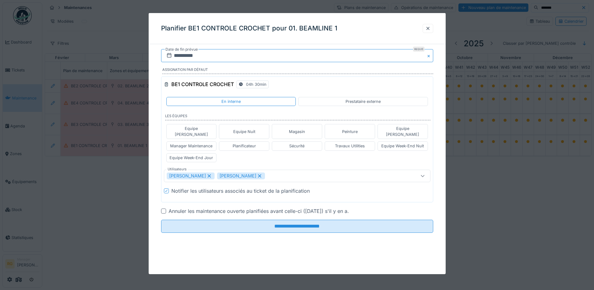
click at [188, 55] on input "**********" at bounding box center [297, 55] width 272 height 13
click at [274, 95] on div "2" at bounding box center [276, 96] width 8 height 8
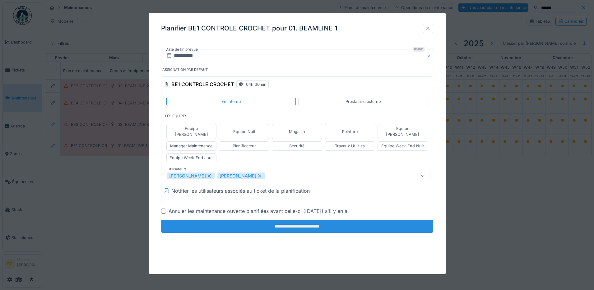
click at [298, 221] on input "**********" at bounding box center [297, 226] width 272 height 13
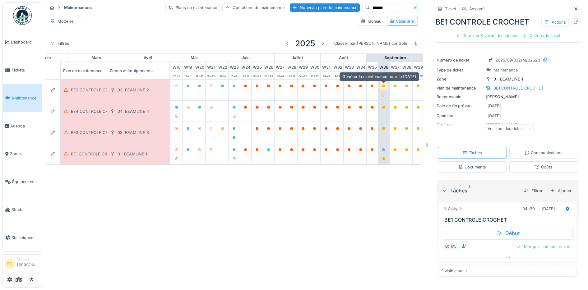
click at [384, 86] on icon at bounding box center [383, 86] width 3 height 3
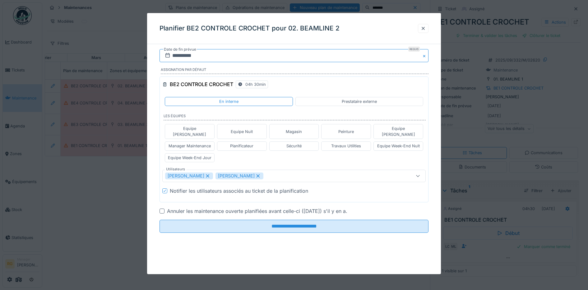
click at [185, 54] on input "**********" at bounding box center [294, 55] width 269 height 13
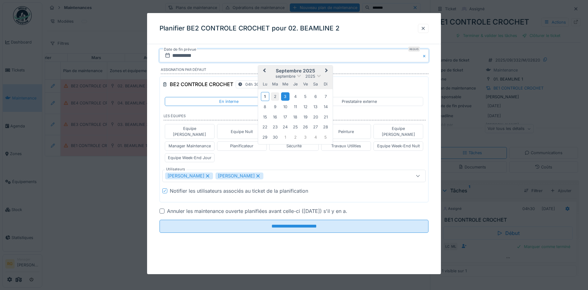
click at [277, 96] on div "2" at bounding box center [275, 96] width 8 height 8
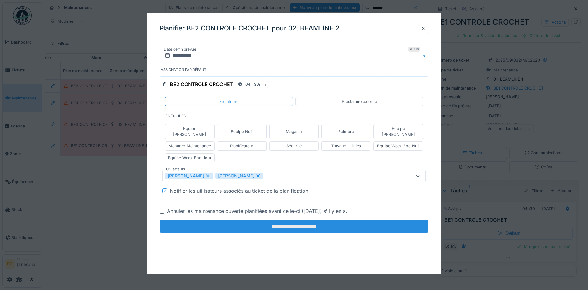
click at [303, 220] on input "**********" at bounding box center [294, 226] width 269 height 13
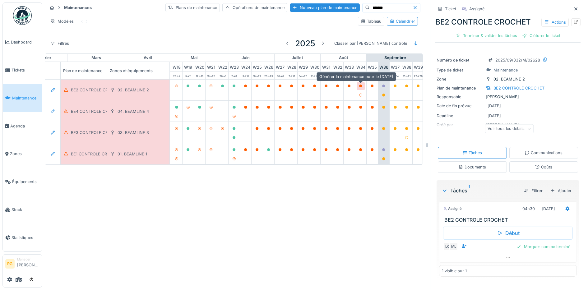
click at [362, 86] on icon at bounding box center [360, 86] width 3 height 3
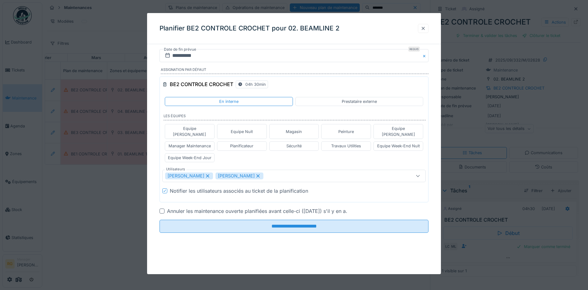
click at [426, 28] on div at bounding box center [423, 29] width 5 height 6
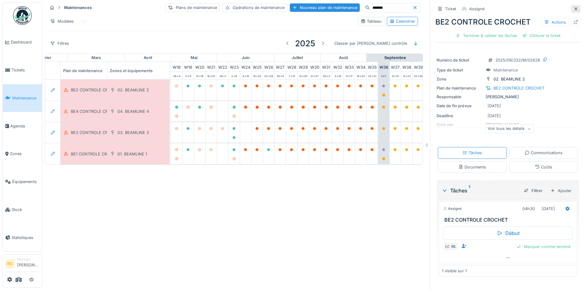
click at [574, 9] on icon at bounding box center [576, 9] width 5 height 4
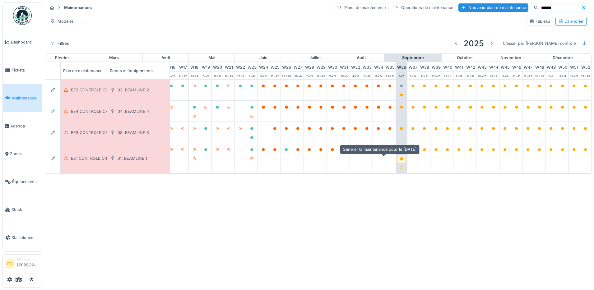
click at [400, 160] on icon at bounding box center [401, 158] width 3 height 3
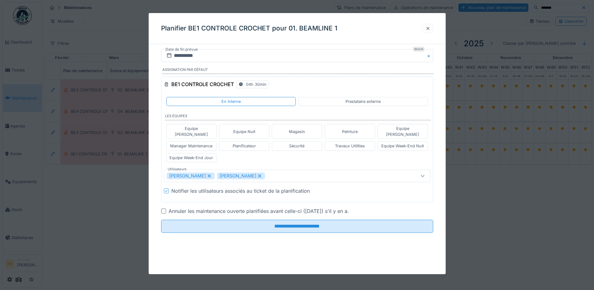
click at [428, 28] on div at bounding box center [428, 29] width 5 height 6
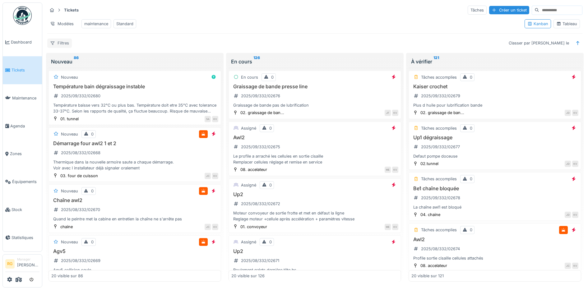
click at [67, 48] on div "Filtres" at bounding box center [59, 43] width 25 height 9
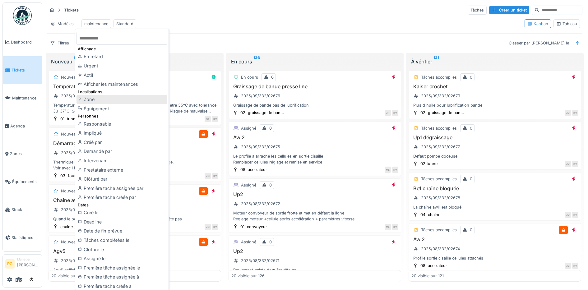
click at [91, 100] on div "Zone" at bounding box center [122, 99] width 91 height 9
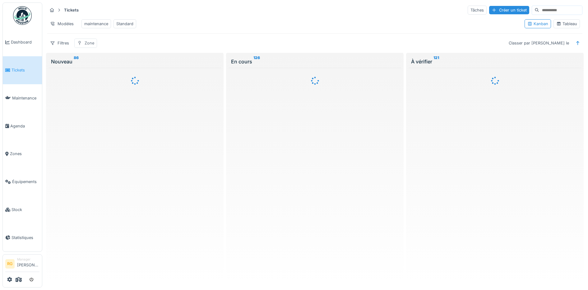
click at [87, 46] on div "Zone" at bounding box center [90, 43] width 10 height 6
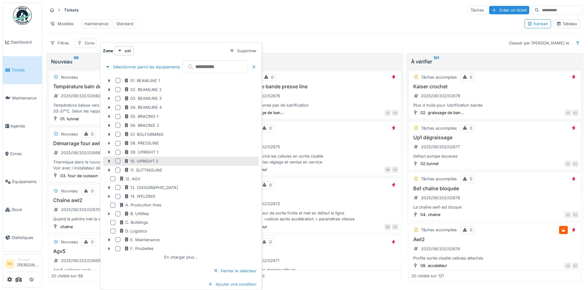
click at [119, 161] on div at bounding box center [117, 161] width 5 height 5
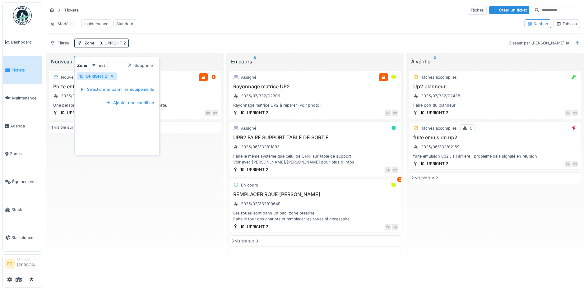
click at [102, 66] on strong "est" at bounding box center [102, 66] width 6 height 6
click at [488, 155] on div "fuite emulsion up2 2025/06/332/02159 fuite emulsion up2 , à l arriere , problem…" at bounding box center [495, 147] width 167 height 25
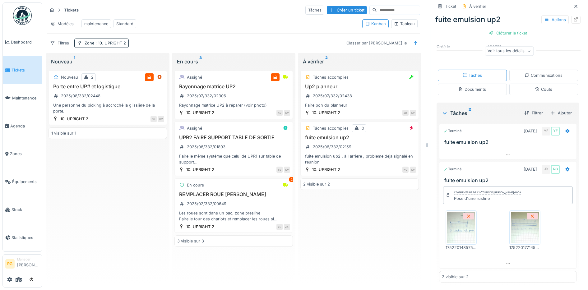
scroll to position [6, 0]
click at [363, 95] on div "Up2 planneur 2025/07/332/02438 Faire poh du planneur" at bounding box center [359, 96] width 113 height 25
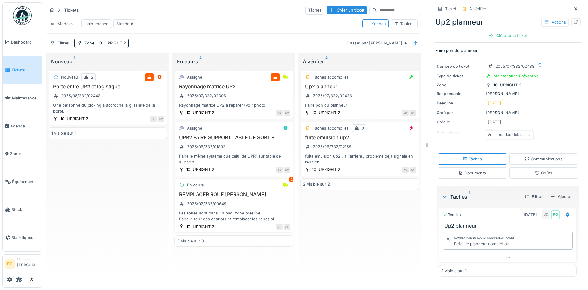
click at [523, 169] on div "Coûts" at bounding box center [543, 173] width 69 height 12
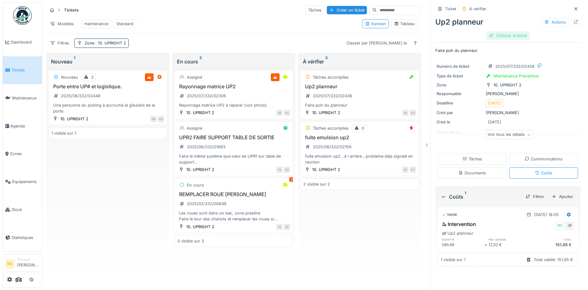
click at [500, 31] on div "Clôturer le ticket" at bounding box center [507, 35] width 43 height 8
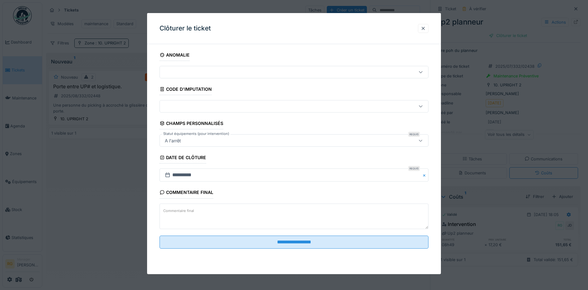
click at [197, 213] on textarea "Commentaire final" at bounding box center [294, 217] width 269 height 26
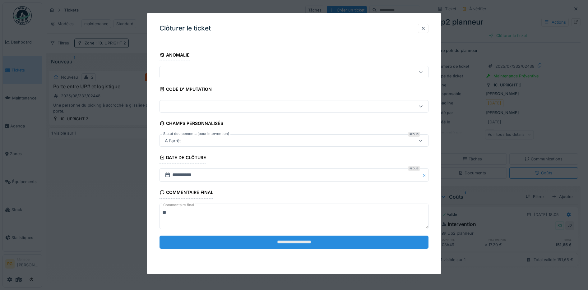
type textarea "**"
click at [283, 248] on input "**********" at bounding box center [294, 242] width 269 height 13
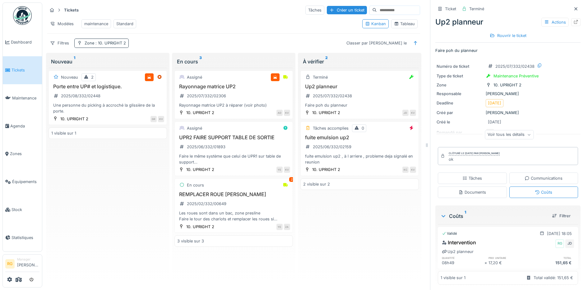
click at [109, 44] on span ": 10. UPRIGHT 2" at bounding box center [110, 43] width 32 height 5
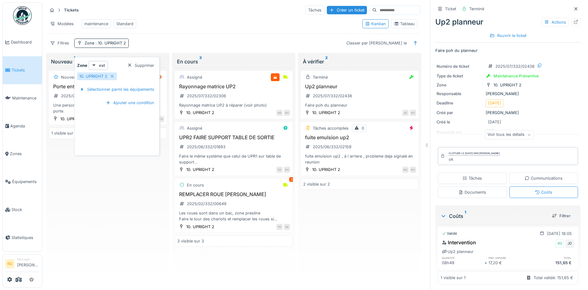
click at [99, 63] on strong "est" at bounding box center [102, 66] width 6 height 6
click at [100, 84] on div "est (ou un des enfants)" at bounding box center [116, 88] width 52 height 9
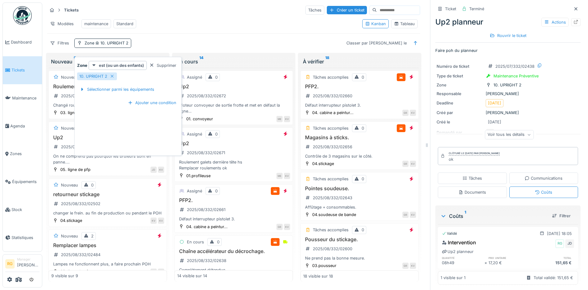
click at [224, 17] on div "Modèles maintenance Standard" at bounding box center [202, 24] width 310 height 14
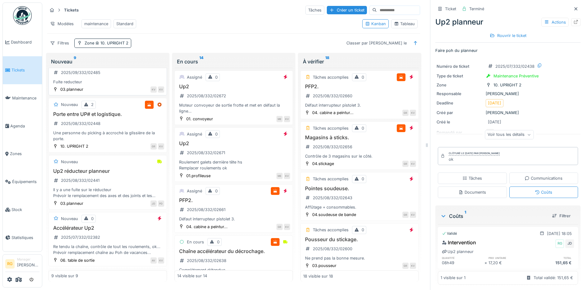
scroll to position [194, 0]
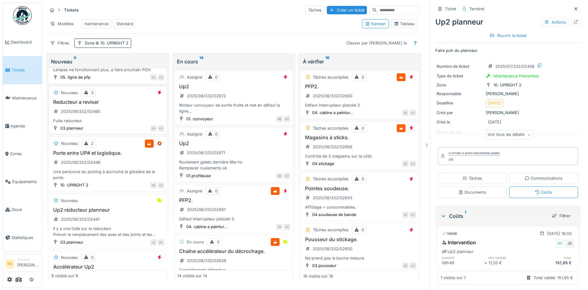
click at [105, 119] on div "Reducteur a reviser 2025/09/332/02485 Fuite reducteur" at bounding box center [107, 111] width 113 height 25
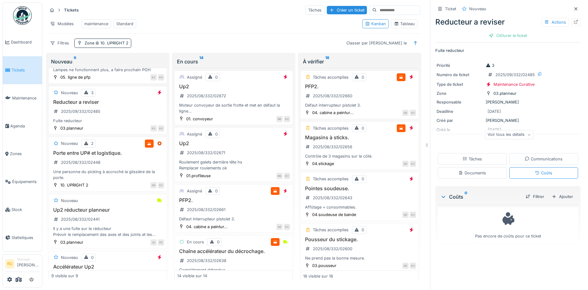
click at [470, 170] on div "Documents" at bounding box center [472, 173] width 28 height 6
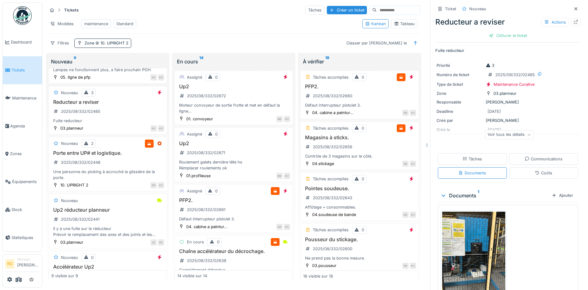
click at [471, 156] on div "Tâches" at bounding box center [473, 159] width 20 height 6
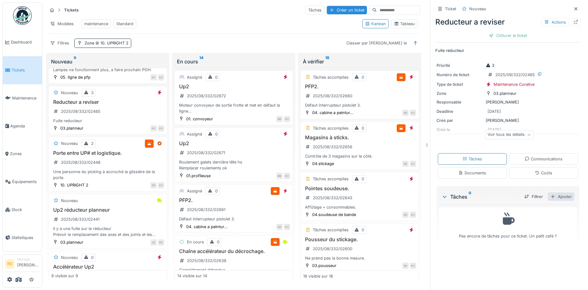
click at [554, 193] on div "Ajouter" at bounding box center [561, 197] width 26 height 8
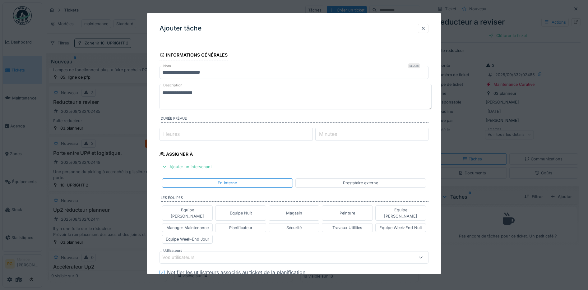
click at [202, 93] on textarea "**********" at bounding box center [296, 97] width 272 height 26
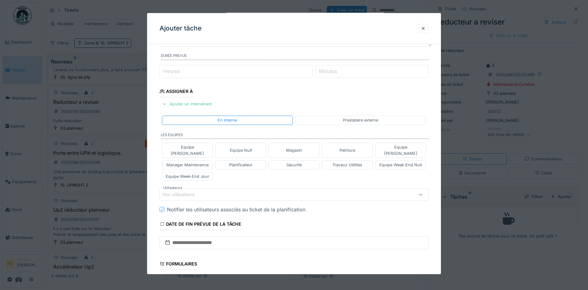
scroll to position [78, 0]
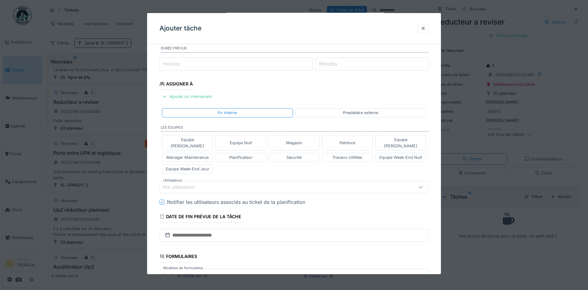
type textarea "**********"
click at [197, 184] on div "Vos utilisateurs" at bounding box center [182, 187] width 41 height 7
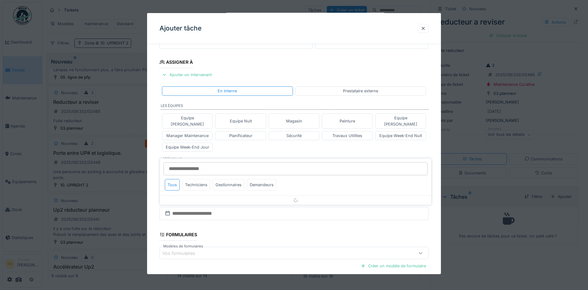
scroll to position [115, 0]
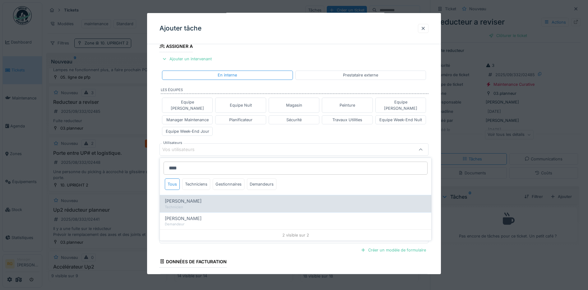
type input "****"
click at [190, 198] on span "[PERSON_NAME]" at bounding box center [183, 201] width 37 height 7
type input "****"
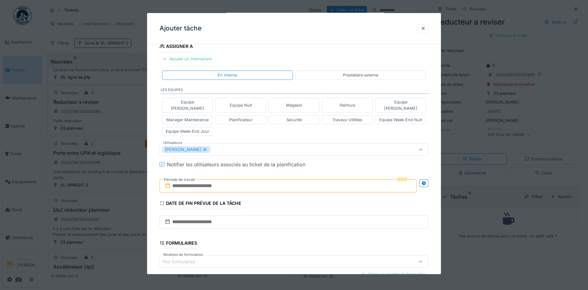
click at [236, 126] on div "Equipe [PERSON_NAME] Equipe Nuit Magasin Peinture Equipe [PERSON_NAME] Manager …" at bounding box center [294, 116] width 269 height 43
click at [206, 182] on input "text" at bounding box center [289, 185] width 258 height 13
click at [260, 222] on div "1" at bounding box center [259, 226] width 8 height 9
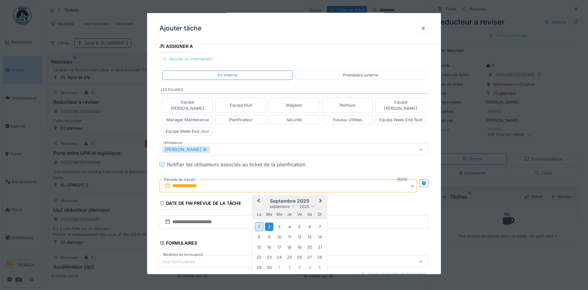
click at [269, 223] on div "2" at bounding box center [269, 227] width 8 height 8
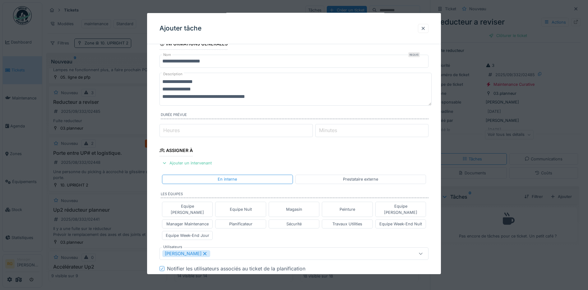
scroll to position [0, 0]
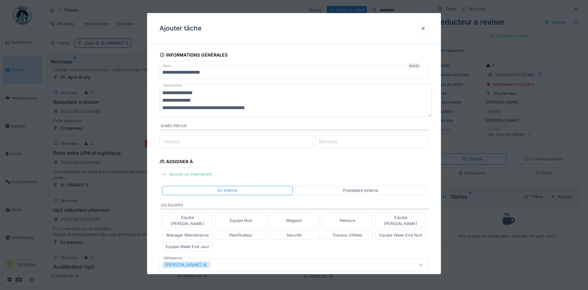
click at [271, 108] on textarea "**********" at bounding box center [296, 100] width 272 height 33
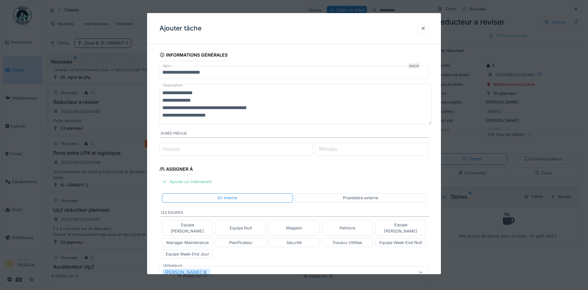
click at [188, 116] on textarea "**********" at bounding box center [296, 104] width 272 height 40
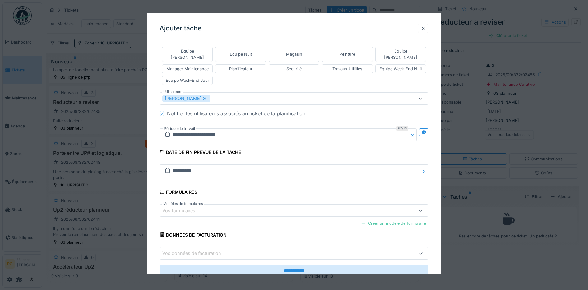
scroll to position [188, 0]
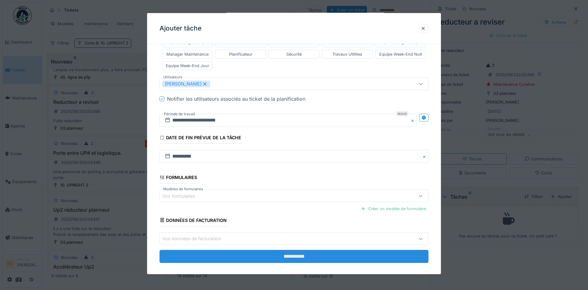
type textarea "**********"
click at [297, 250] on input "**********" at bounding box center [294, 256] width 269 height 13
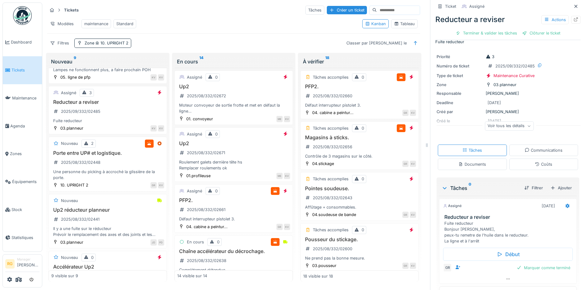
scroll to position [0, 0]
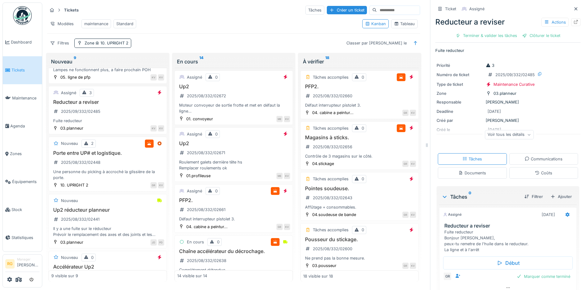
click at [527, 133] on icon at bounding box center [529, 134] width 4 height 3
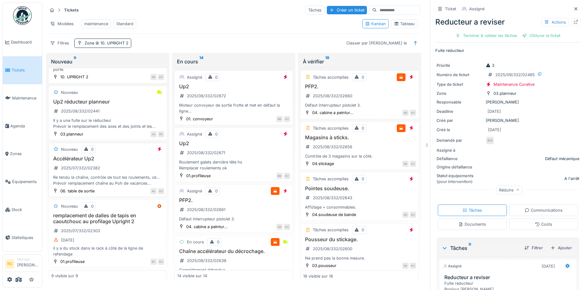
scroll to position [314, 0]
click at [245, 86] on h3 "Up2" at bounding box center [233, 87] width 113 height 6
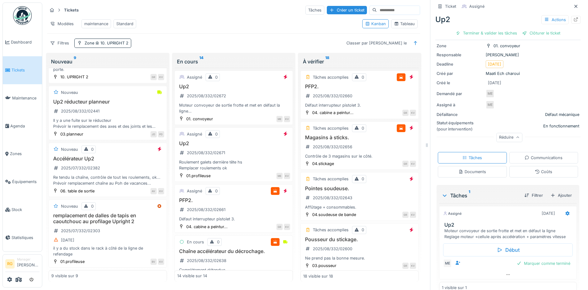
scroll to position [64, 0]
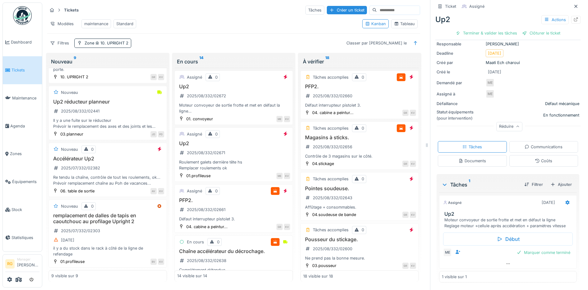
click at [467, 158] on div "Documents" at bounding box center [472, 161] width 28 height 6
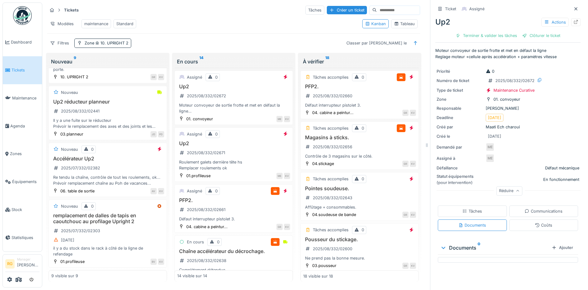
click at [467, 208] on div "Tâches" at bounding box center [473, 211] width 20 height 6
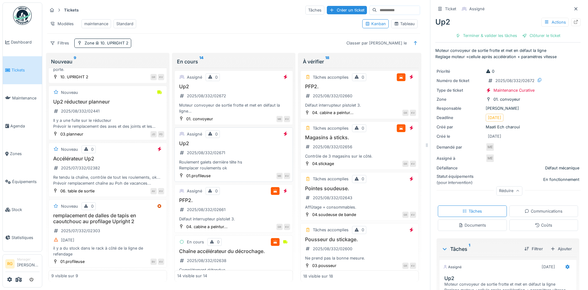
click at [238, 154] on div "Up2 2025/08/332/02671 Roulement galets dernière tête hs Remplacer roulements ok" at bounding box center [233, 156] width 113 height 31
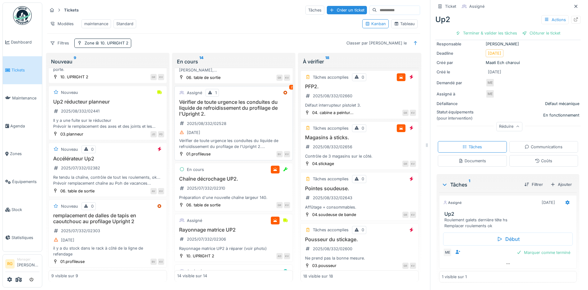
scroll to position [233, 0]
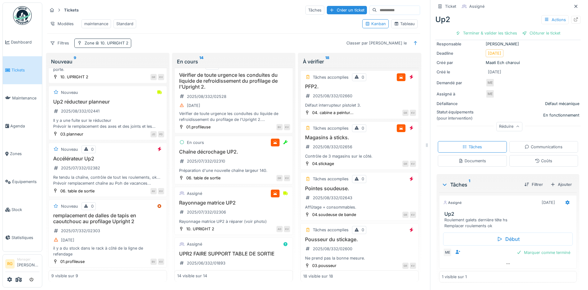
click at [92, 41] on div "Zone 10. UPRIGHT 2" at bounding box center [107, 43] width 44 height 6
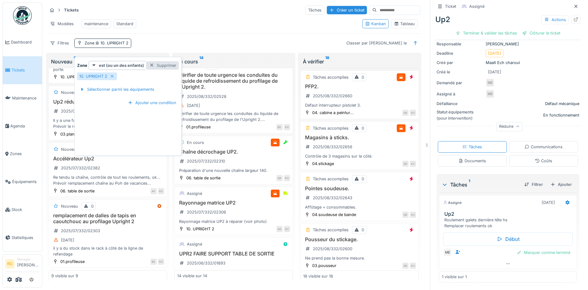
click at [151, 63] on div at bounding box center [151, 66] width 5 height 6
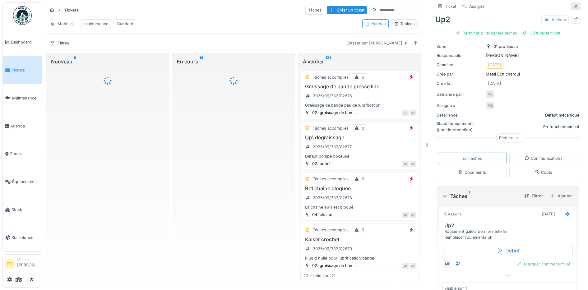
scroll to position [0, 0]
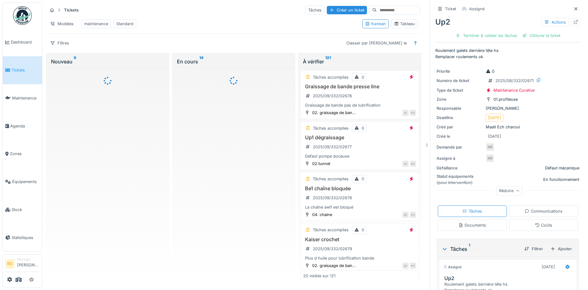
drag, startPoint x: 564, startPoint y: 3, endPoint x: 213, endPoint y: 38, distance: 352.0
click at [574, 7] on icon at bounding box center [576, 9] width 5 height 4
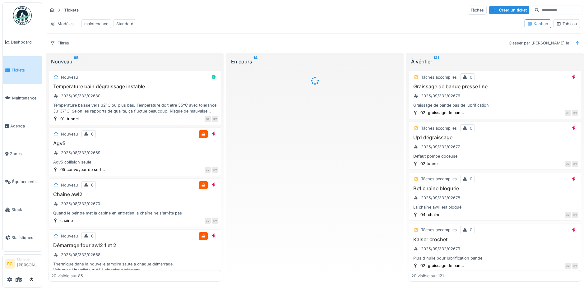
scroll to position [5, 0]
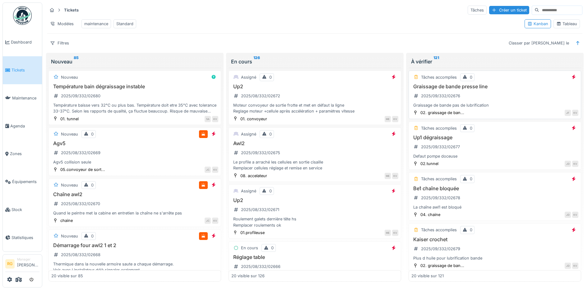
click at [492, 97] on div "Graissage de bande presse line 2025/09/332/02676 Graissage de bande pas de lubr…" at bounding box center [495, 96] width 167 height 25
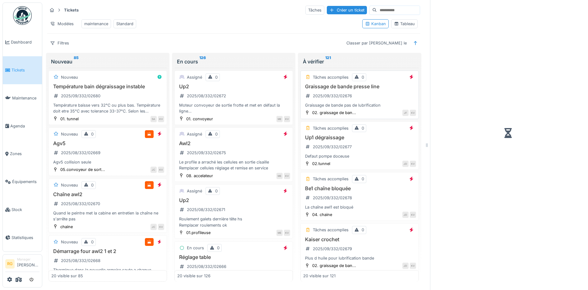
scroll to position [6, 0]
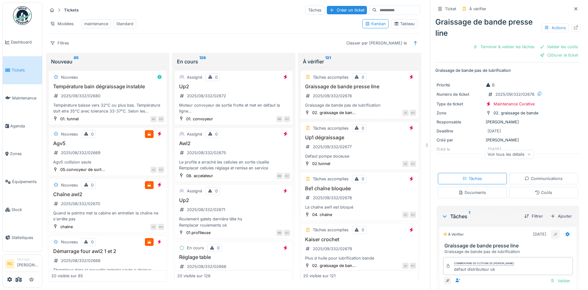
click at [527, 153] on icon at bounding box center [529, 154] width 4 height 3
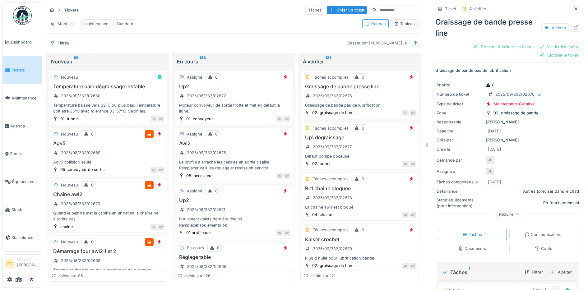
scroll to position [84, 0]
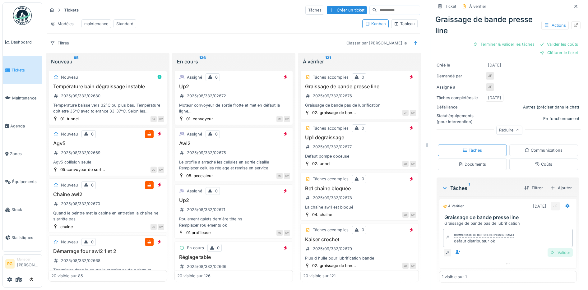
click at [552, 249] on div "Valider" at bounding box center [560, 253] width 25 height 8
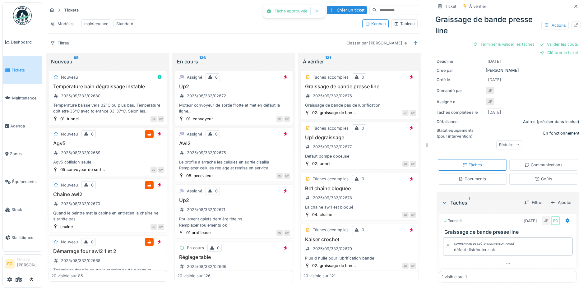
click at [536, 176] on div "Coûts" at bounding box center [543, 179] width 17 height 6
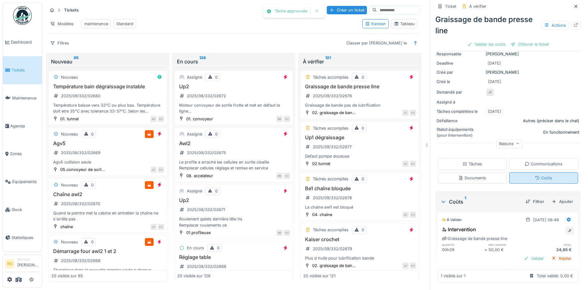
scroll to position [59, 0]
click at [524, 254] on div "Valider" at bounding box center [533, 258] width 25 height 8
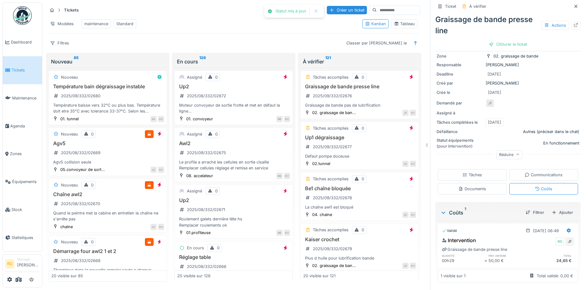
scroll to position [49, 0]
click at [510, 40] on div "Clôturer le ticket" at bounding box center [507, 44] width 43 height 8
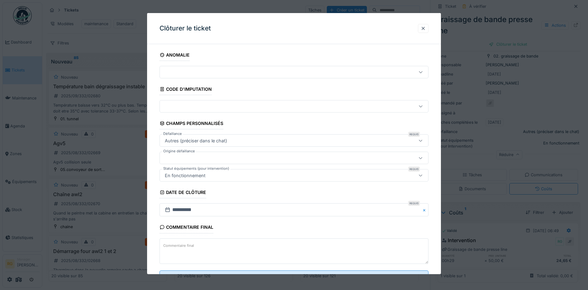
click at [207, 250] on textarea "Commentaire final" at bounding box center [294, 252] width 269 height 26
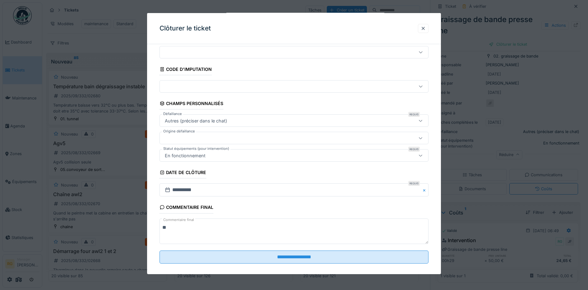
scroll to position [27, 0]
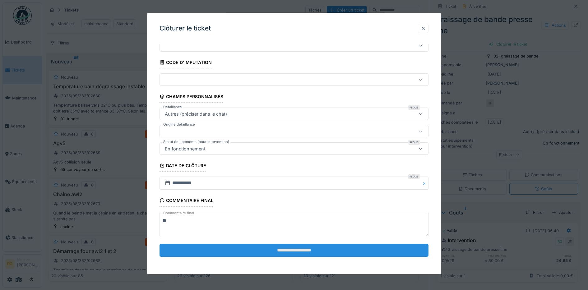
type textarea "**"
click at [313, 251] on input "**********" at bounding box center [294, 250] width 269 height 13
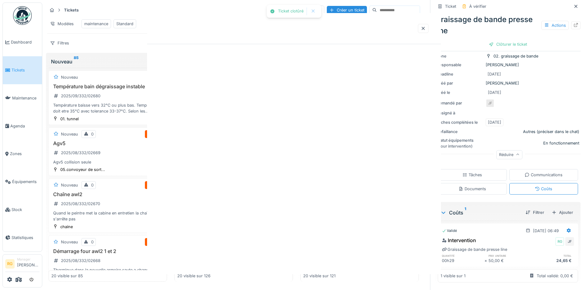
scroll to position [0, 0]
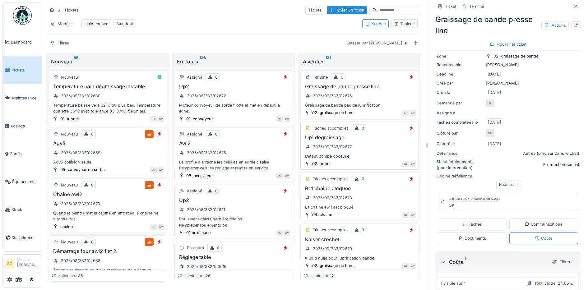
click at [352, 144] on div "Up1 dégraissage 2025/09/332/02677 Defaut pompe doceuse" at bounding box center [359, 147] width 113 height 25
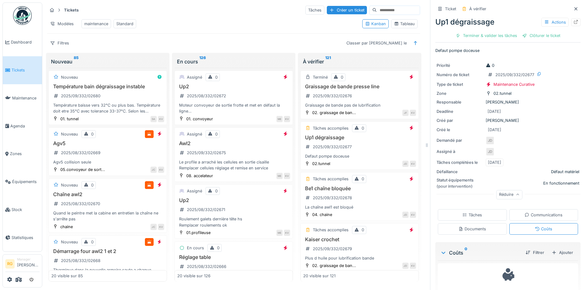
click at [465, 212] on div "Tâches" at bounding box center [473, 215] width 20 height 6
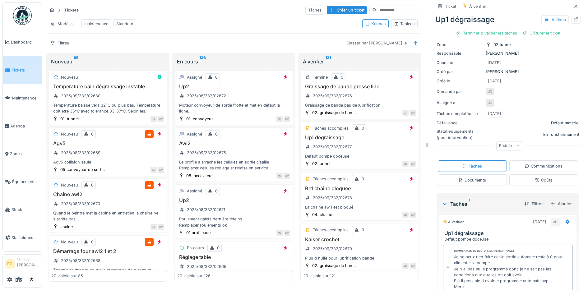
scroll to position [95, 0]
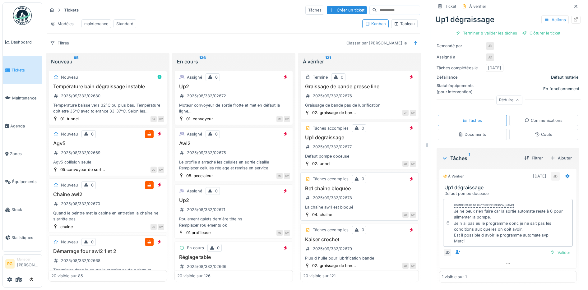
click at [368, 199] on div "Be1 chaîne bloquée 2025/09/332/02678 La chaîne awl1 est bloqué" at bounding box center [359, 198] width 113 height 25
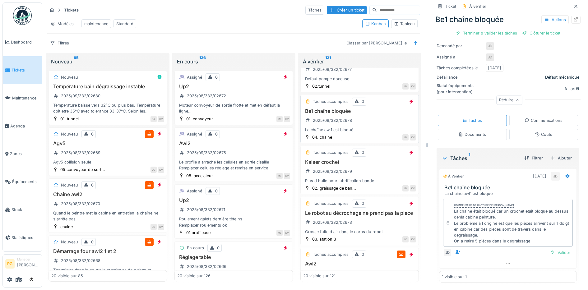
scroll to position [78, 0]
click at [365, 166] on div "Kaiser crochet 2025/09/332/02679 Plus d huile pour lubrification bande" at bounding box center [359, 171] width 113 height 25
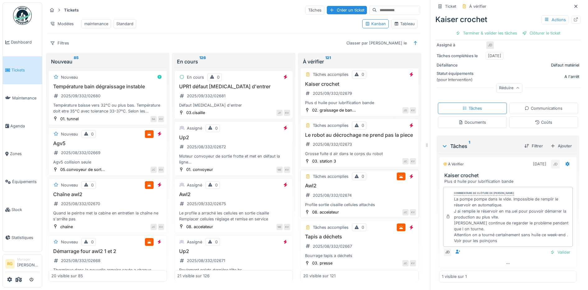
scroll to position [233, 0]
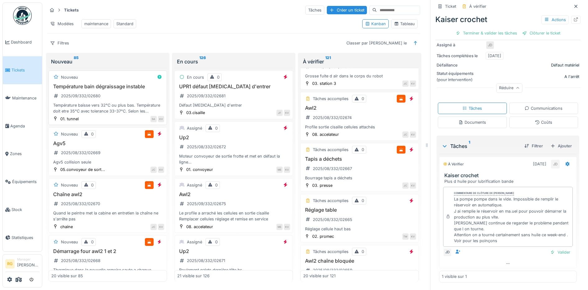
click at [121, 97] on div "Température bain dégraissage instable 2025/09/332/02680 Température baisse vers…" at bounding box center [107, 99] width 113 height 31
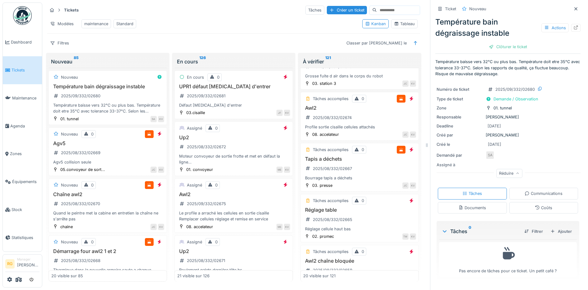
click at [462, 205] on div "Documents" at bounding box center [472, 208] width 28 height 6
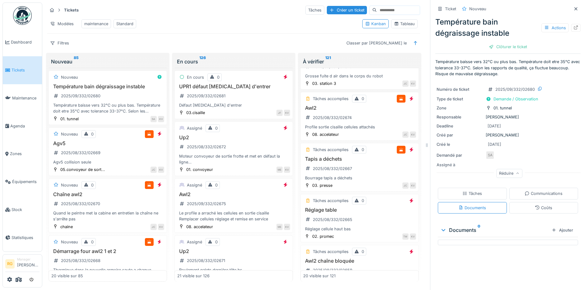
click at [467, 191] on div "Tâches" at bounding box center [473, 194] width 20 height 6
